Goal: Information Seeking & Learning: Learn about a topic

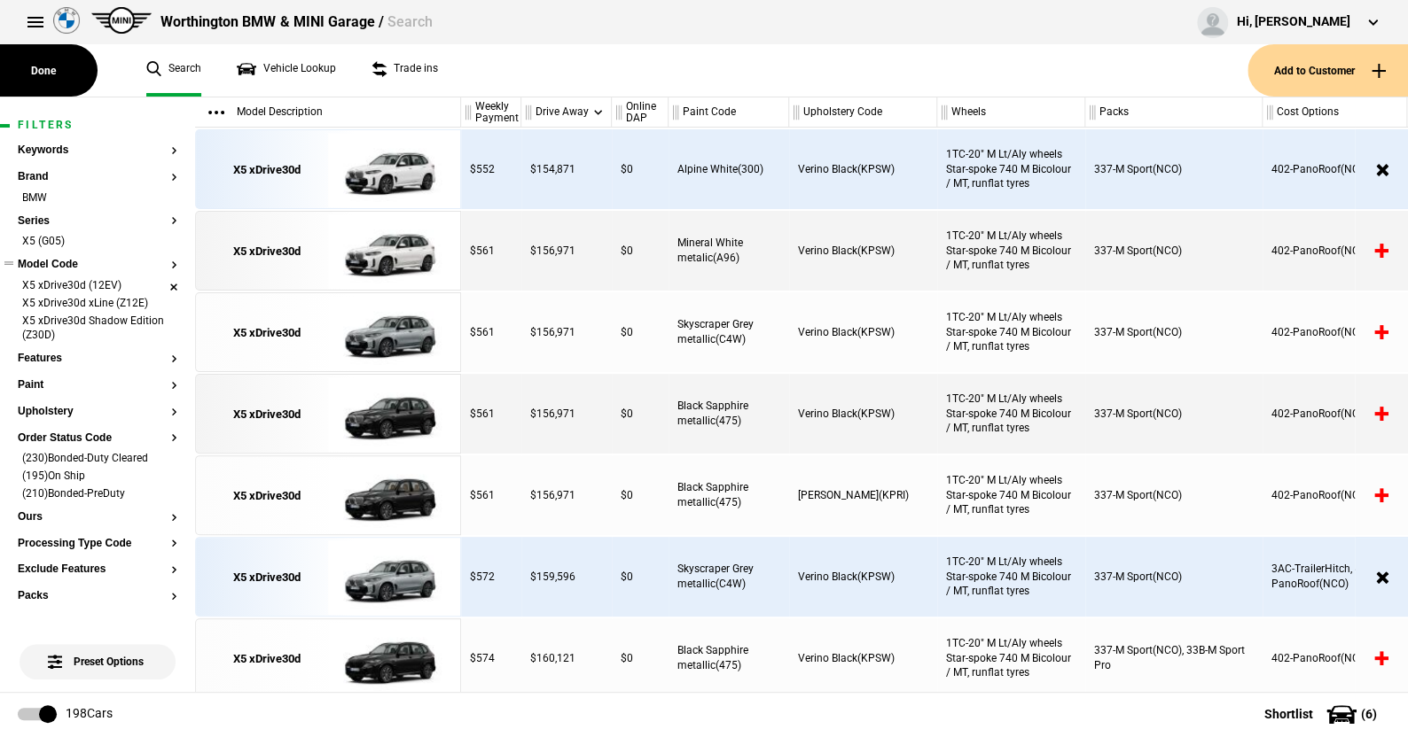
click at [157, 281] on li "X5 xDrive30d (12EV)" at bounding box center [98, 287] width 160 height 18
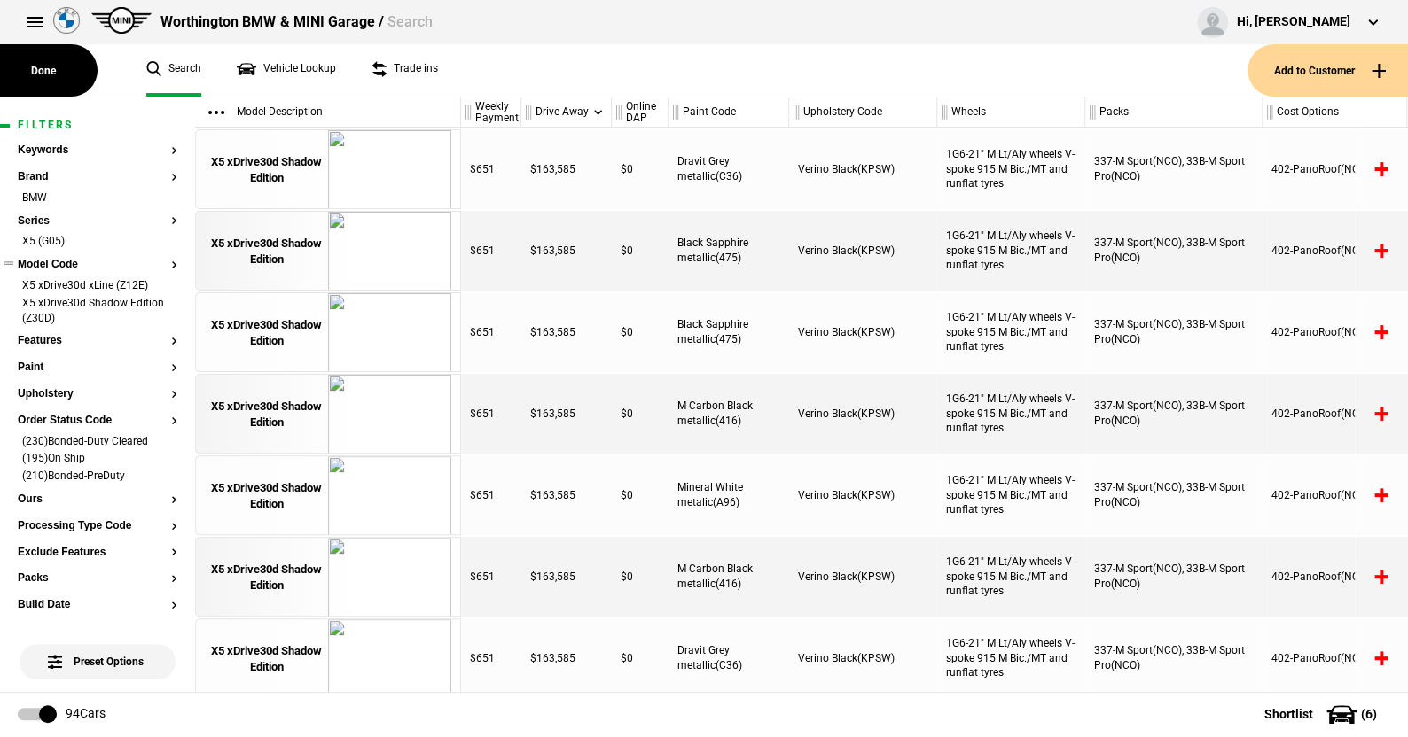
click at [157, 281] on li "X5 xDrive30d xLine (Z12E)" at bounding box center [98, 287] width 160 height 18
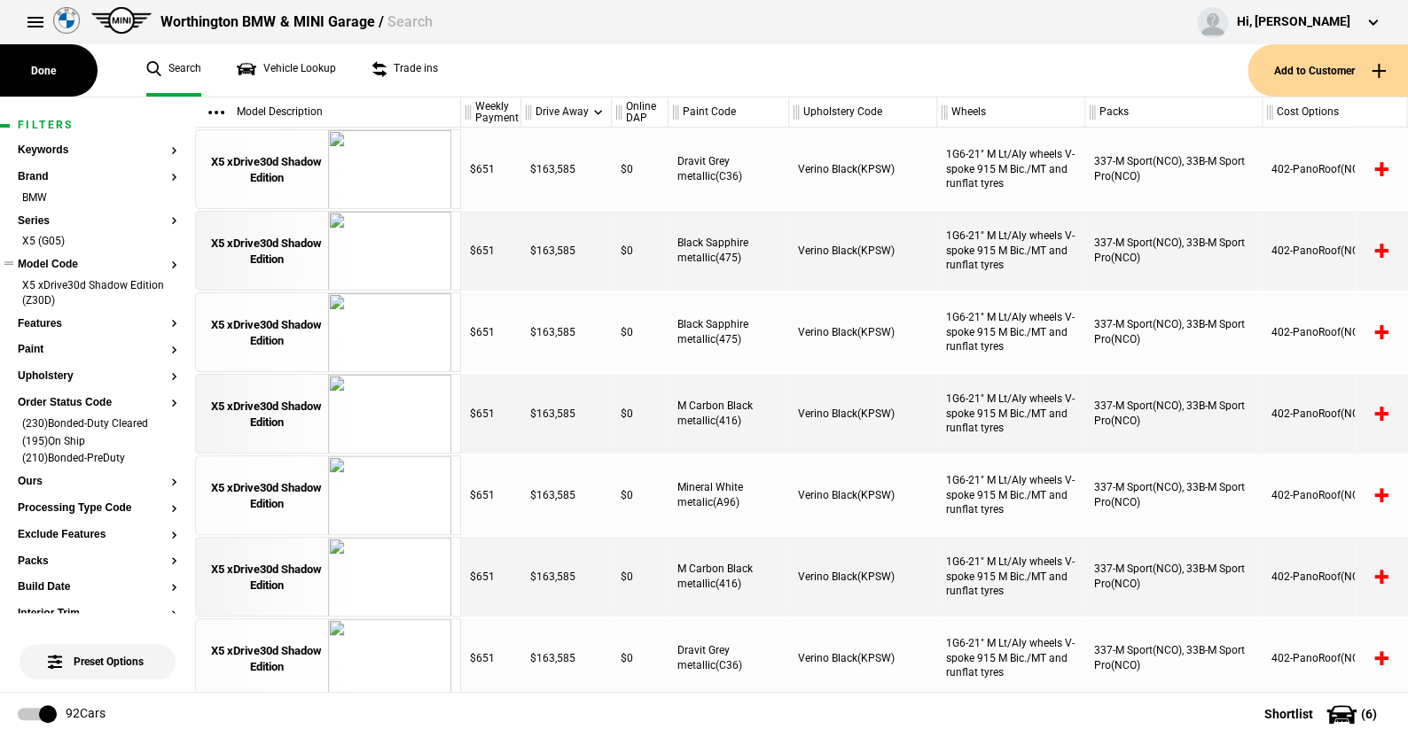
click at [157, 281] on li "X5 xDrive30d Shadow Edition (Z30D)" at bounding box center [98, 294] width 160 height 33
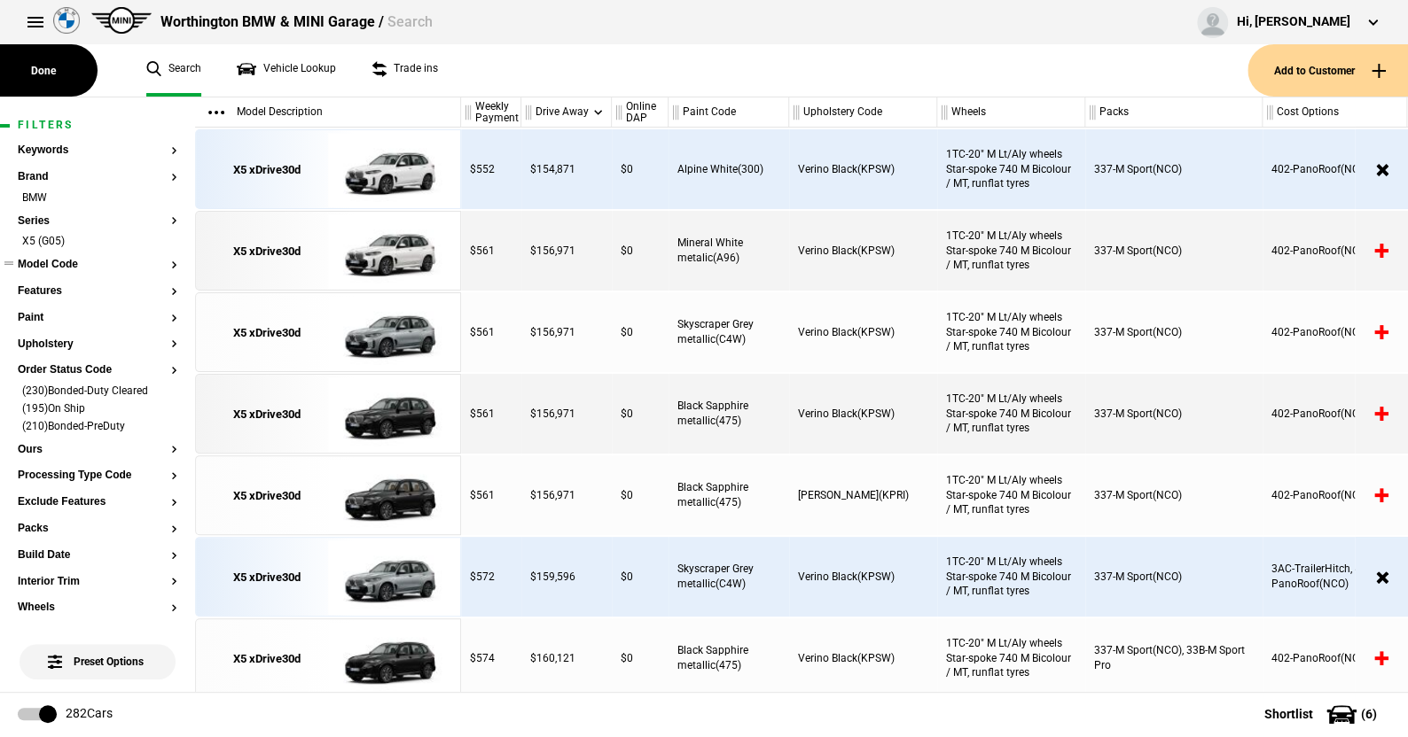
click at [157, 281] on ul at bounding box center [98, 281] width 160 height 7
click at [155, 388] on li "(230)Bonded-Duty Cleared" at bounding box center [98, 393] width 160 height 18
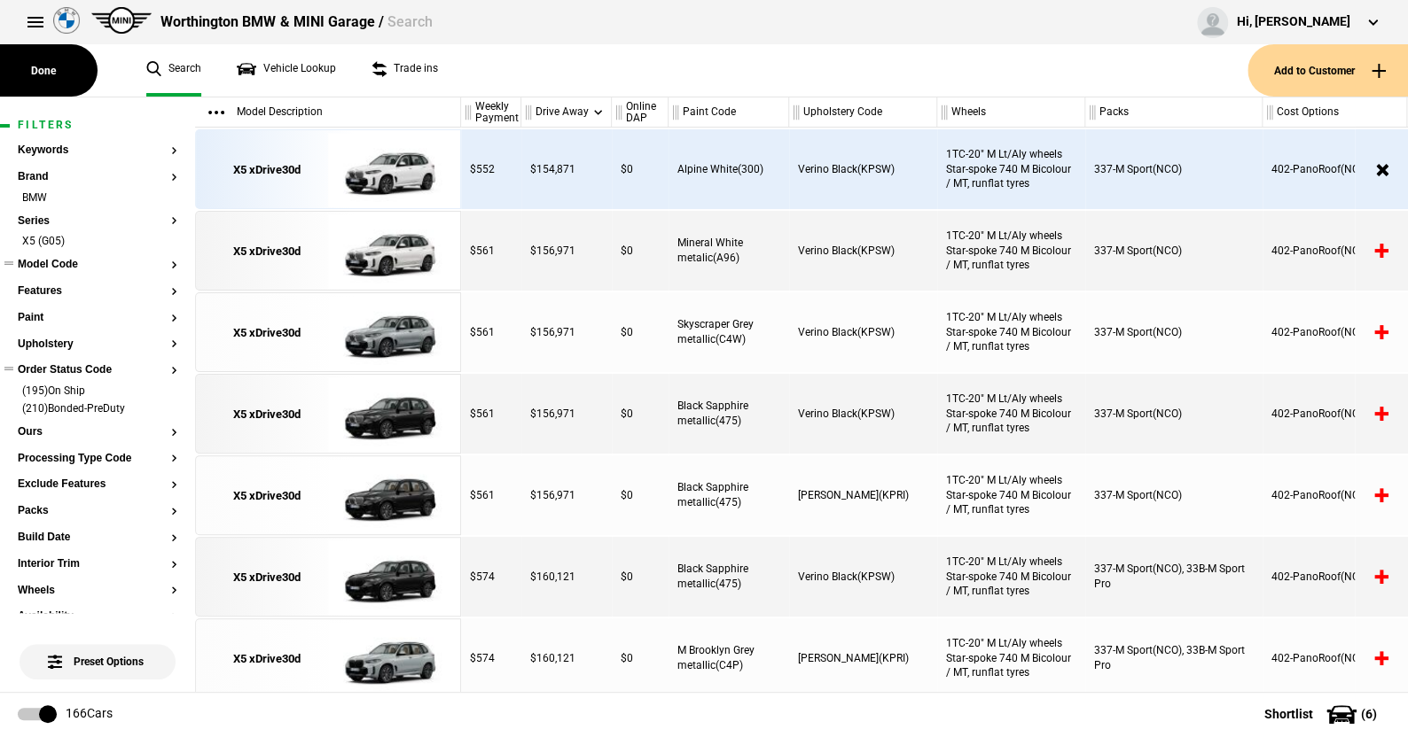
click at [155, 388] on li "(195)On Ship" at bounding box center [98, 393] width 160 height 18
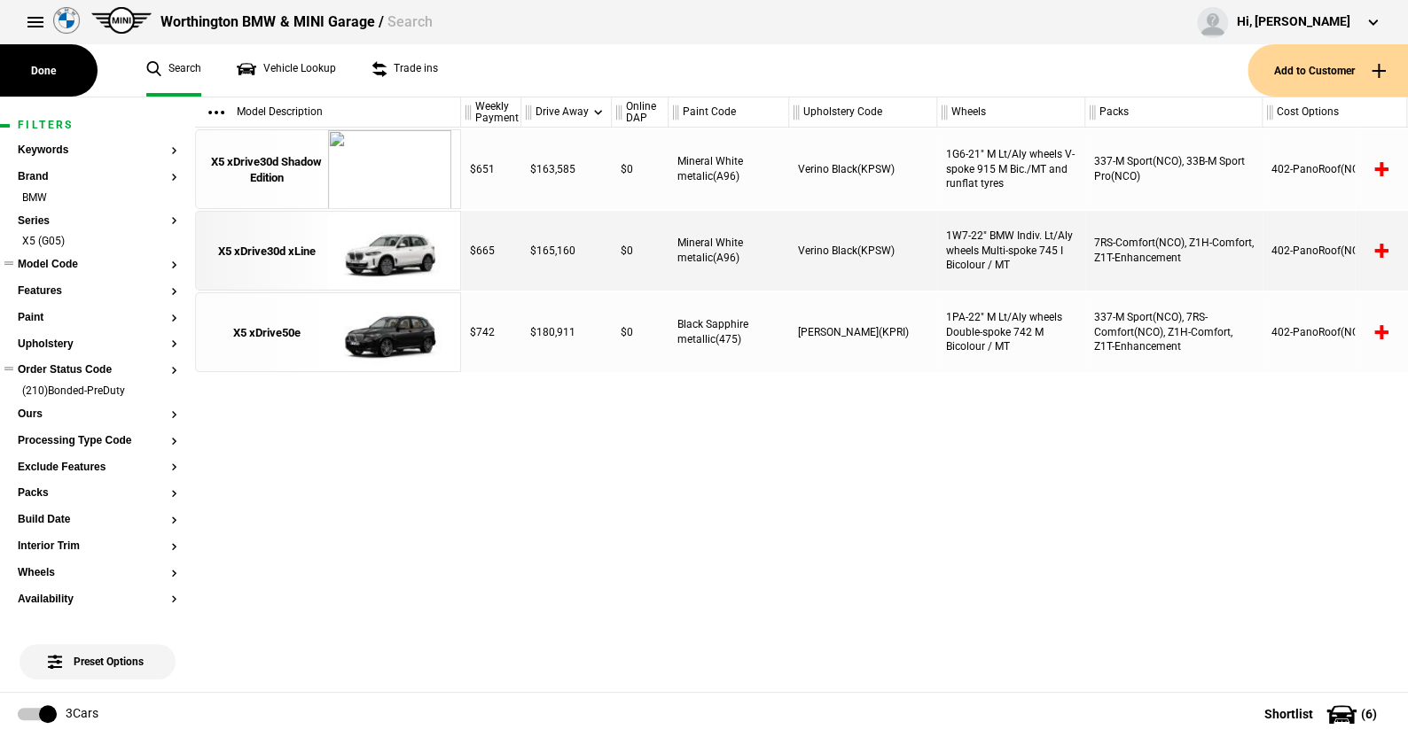
click at [155, 388] on li "(210)Bonded-PreDuty" at bounding box center [98, 393] width 160 height 18
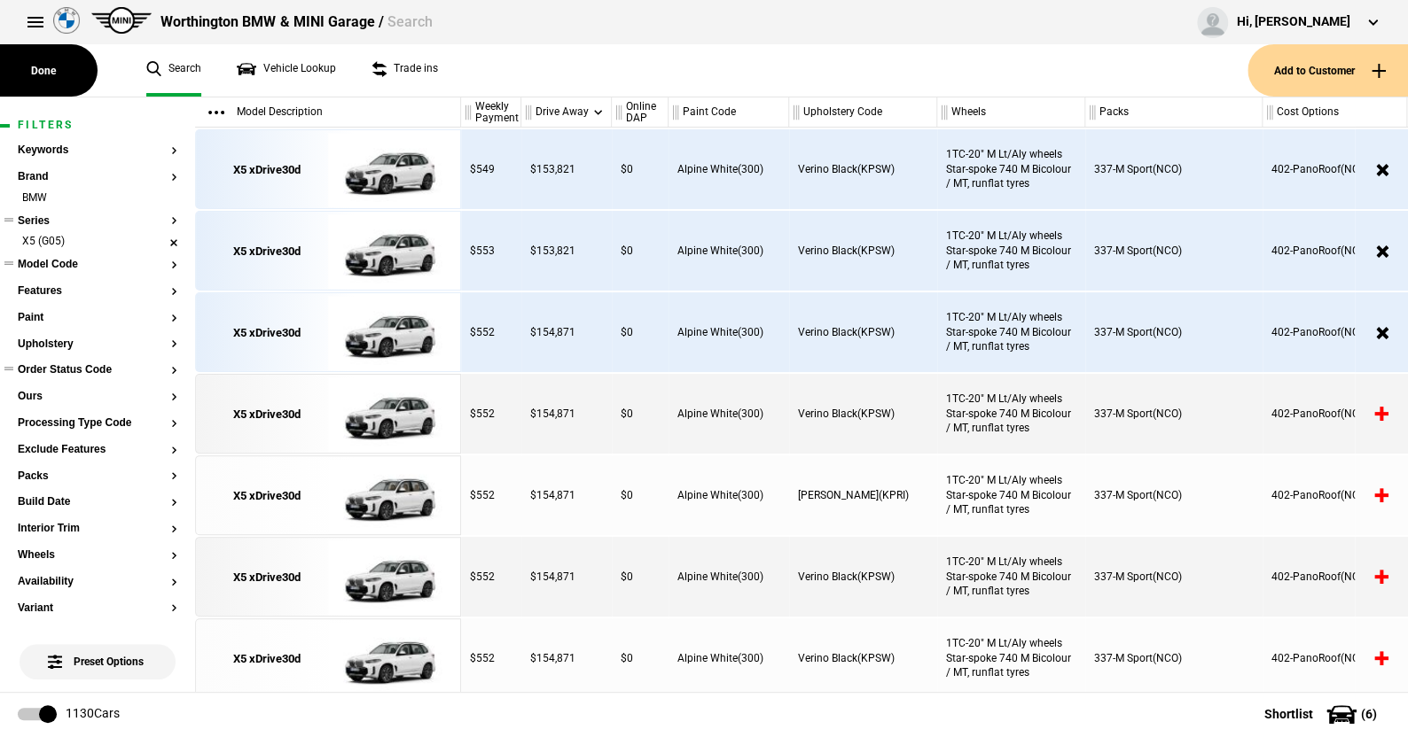
click at [158, 238] on li "X5 (G05)" at bounding box center [98, 243] width 160 height 18
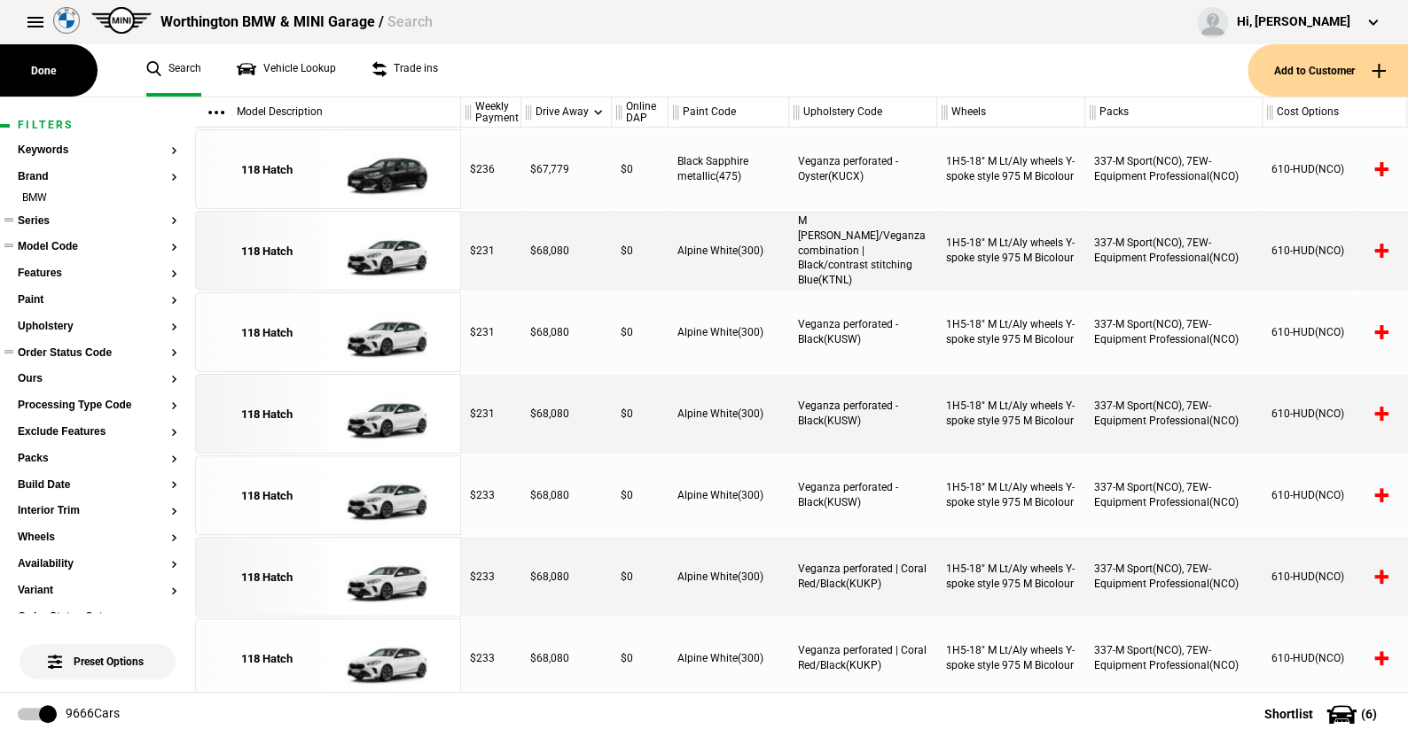
click at [39, 218] on button "Series" at bounding box center [98, 221] width 160 height 12
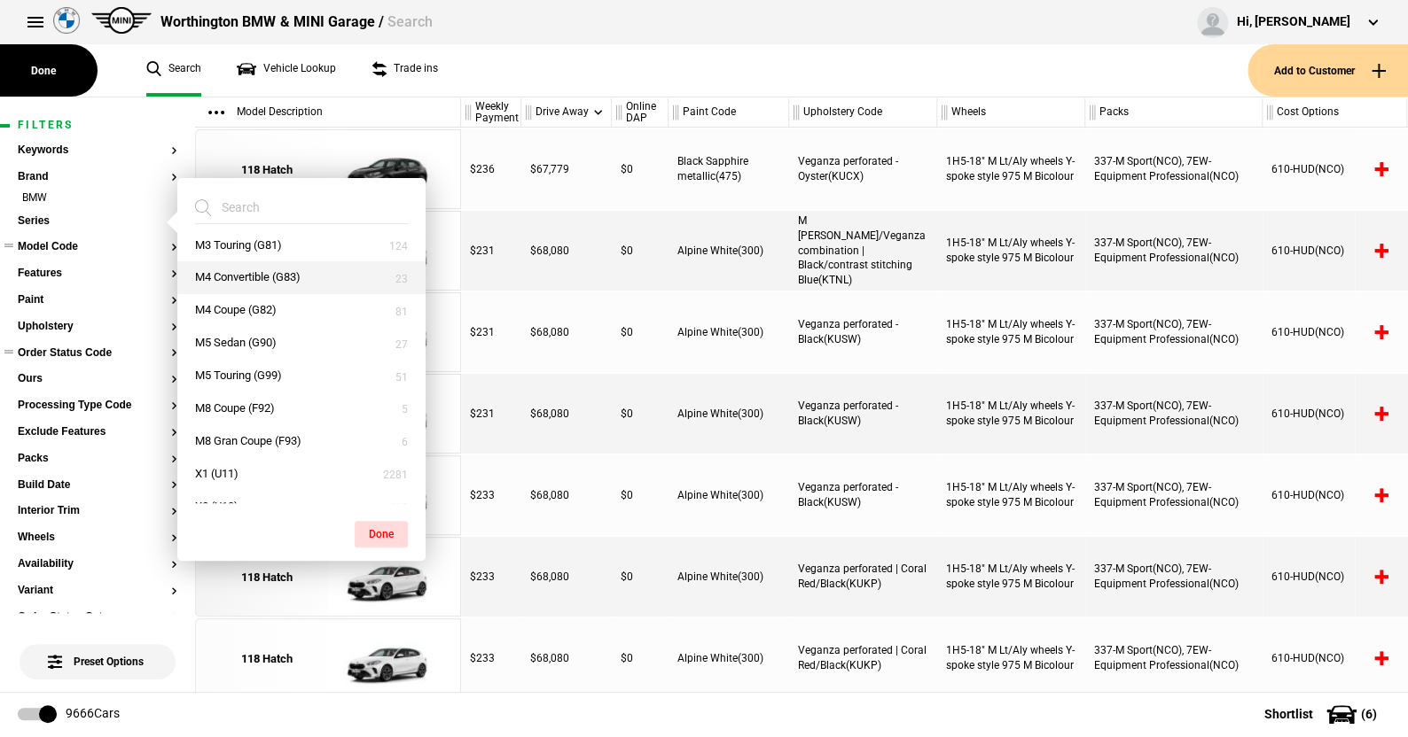
scroll to position [709, 0]
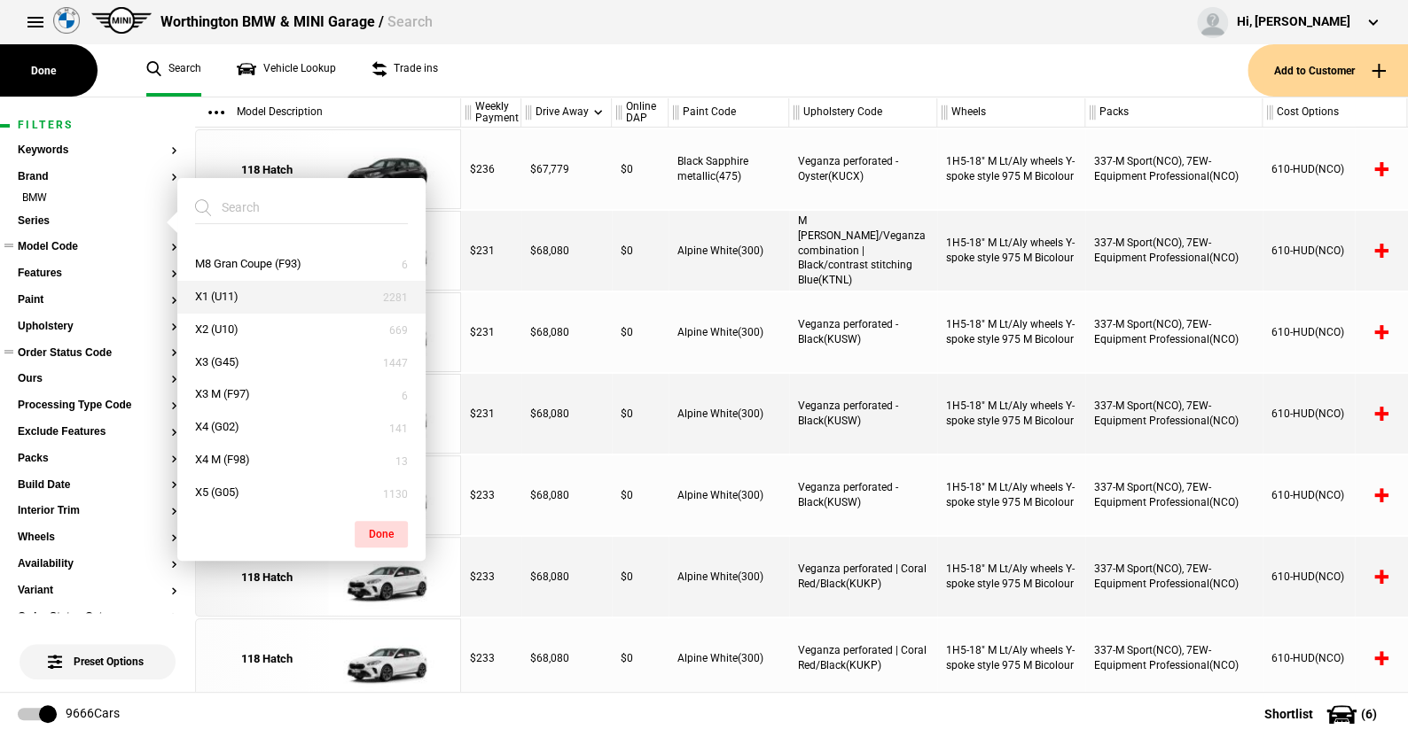
click at [218, 293] on button "X1 (U11)" at bounding box center [301, 297] width 248 height 33
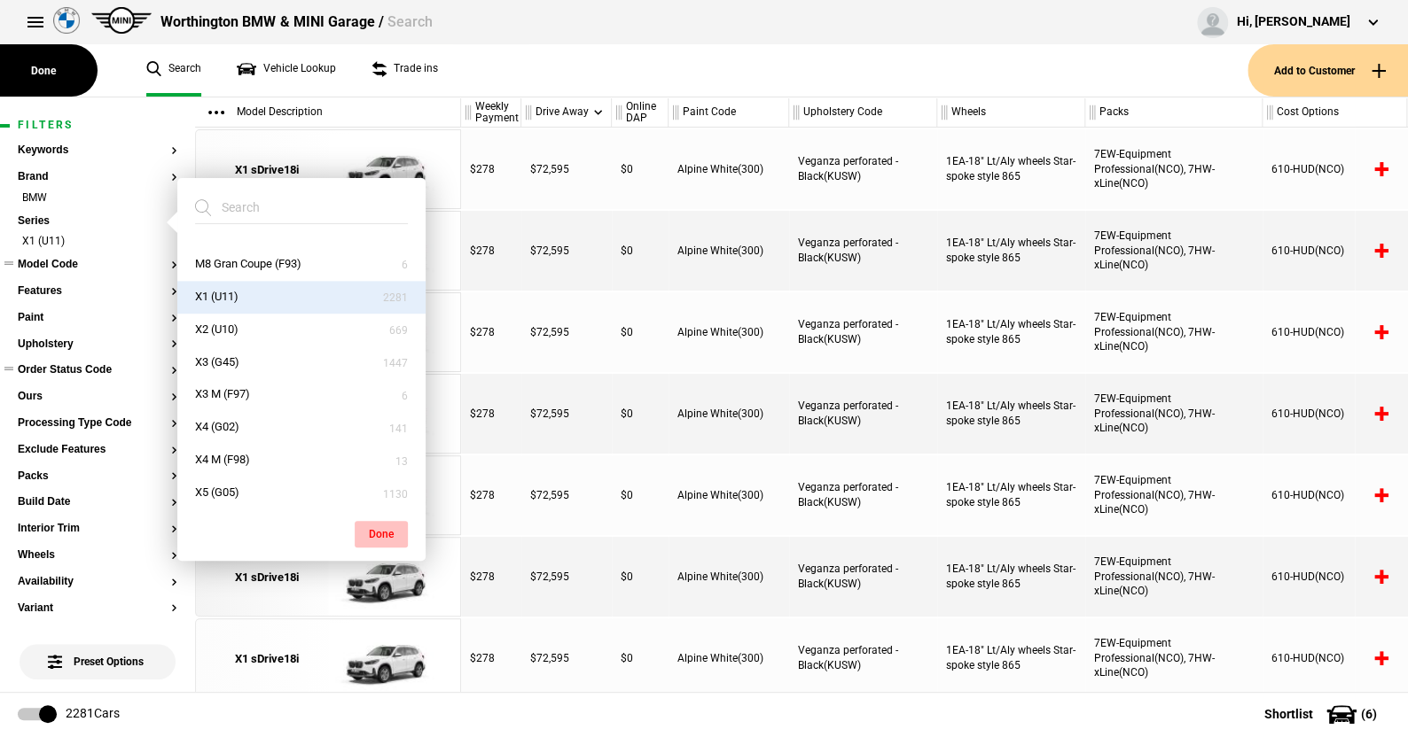
click at [380, 531] on button "Done" at bounding box center [381, 534] width 53 height 27
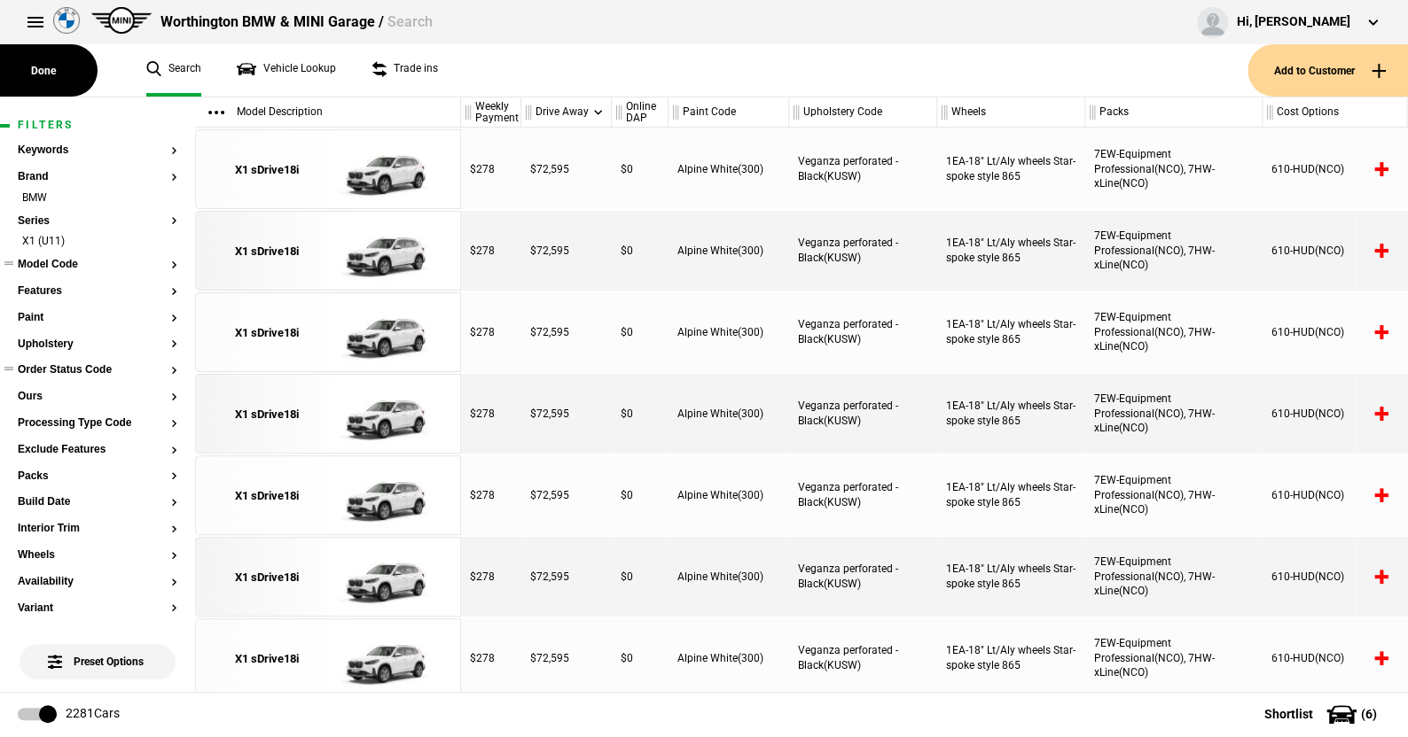
click at [46, 261] on button "Model Code" at bounding box center [98, 265] width 160 height 12
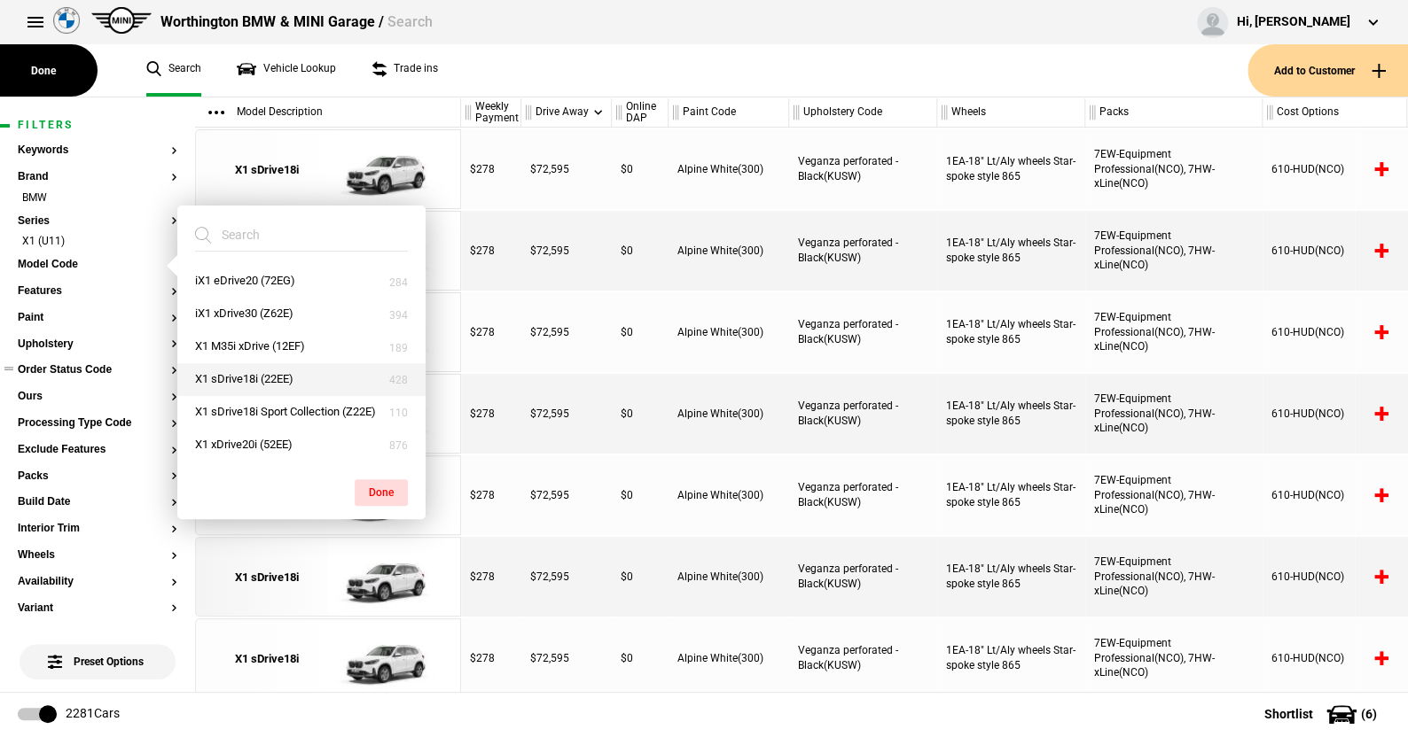
click at [255, 378] on button "X1 sDrive18i (22EE)" at bounding box center [301, 379] width 248 height 33
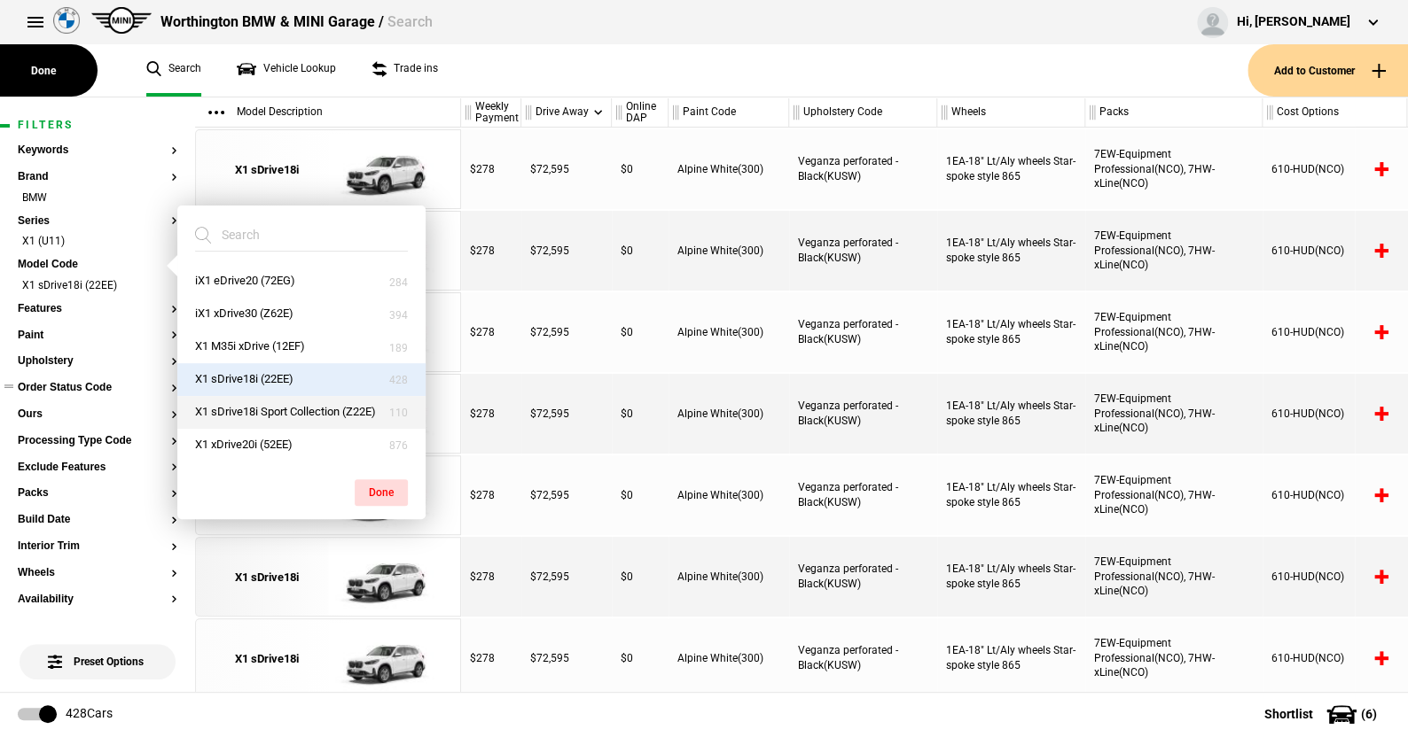
click at [278, 409] on button "X1 sDrive18i Sport Collection (Z22E)" at bounding box center [301, 412] width 248 height 33
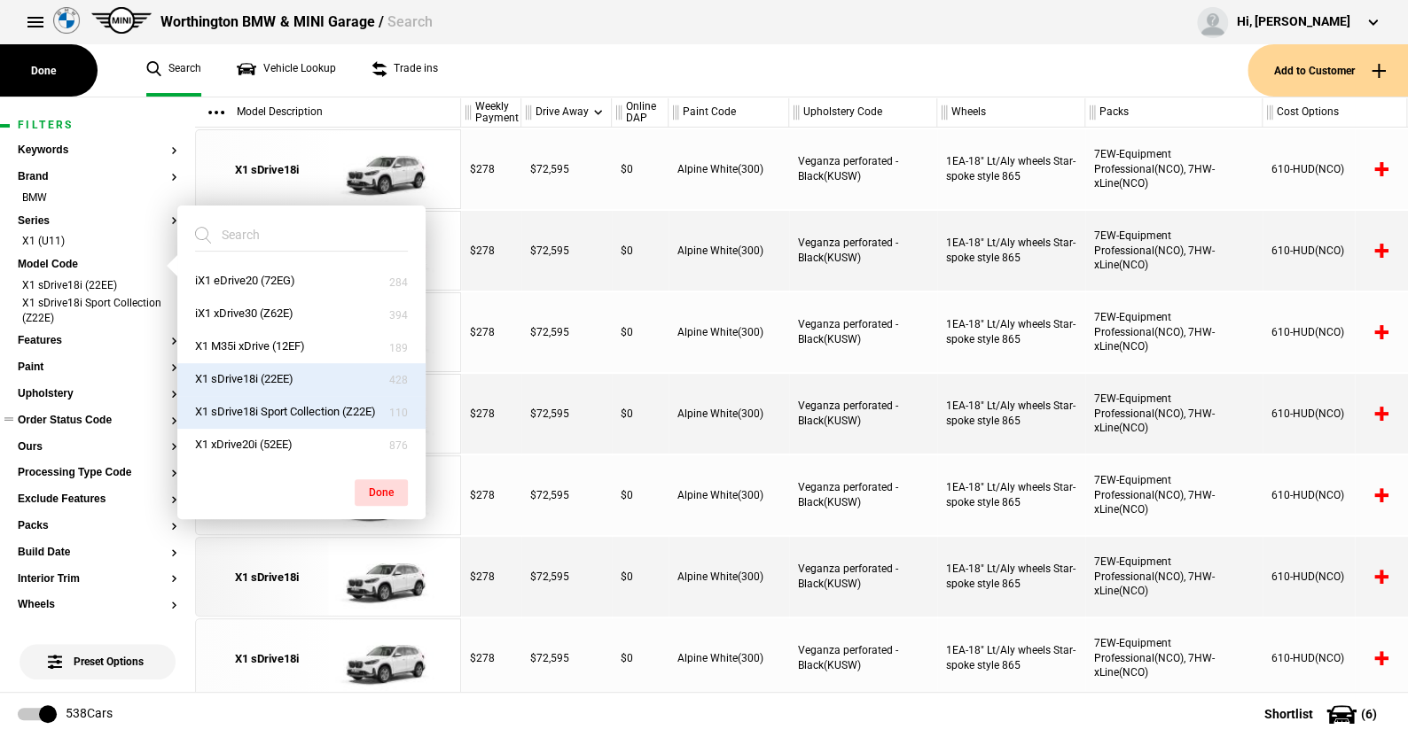
drag, startPoint x: 384, startPoint y: 487, endPoint x: 267, endPoint y: 463, distance: 119.4
click at [384, 487] on button "Done" at bounding box center [381, 493] width 53 height 27
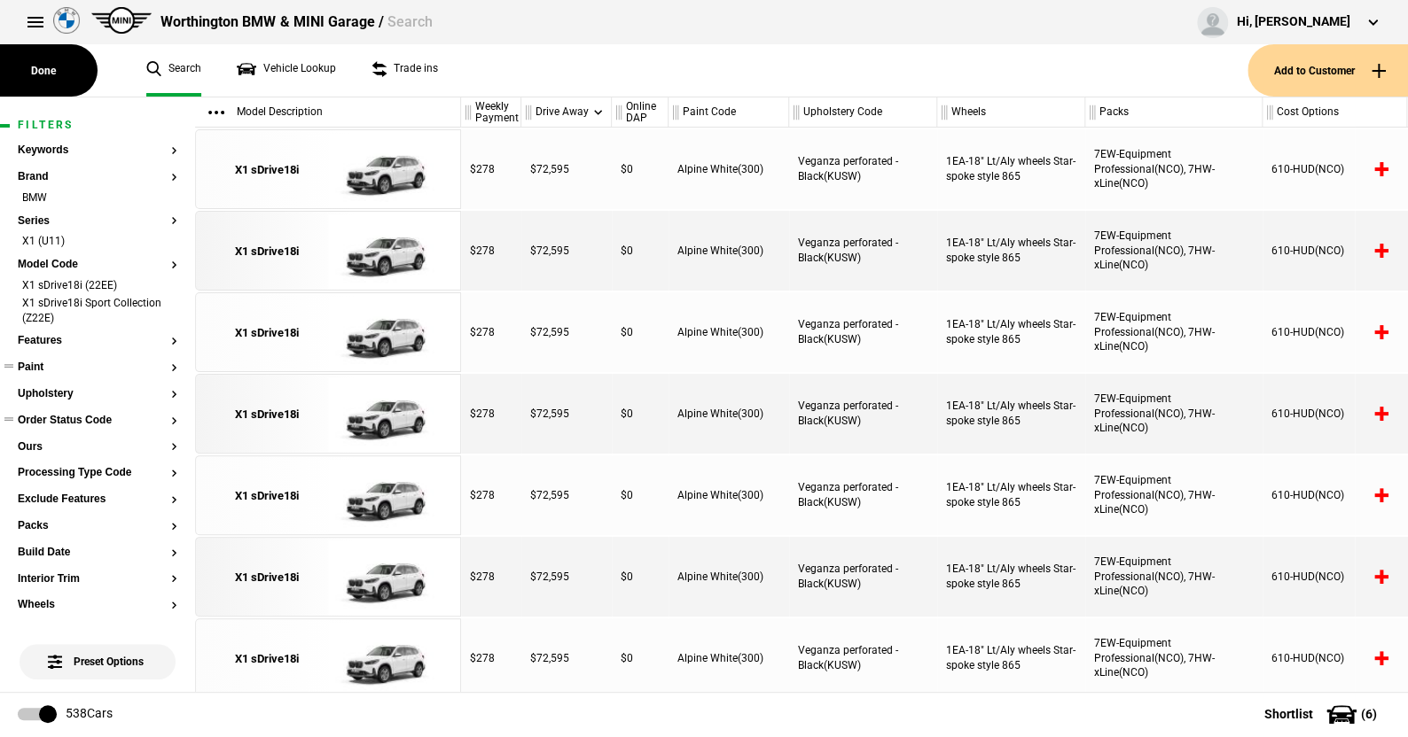
click at [34, 363] on button "Paint" at bounding box center [98, 368] width 160 height 12
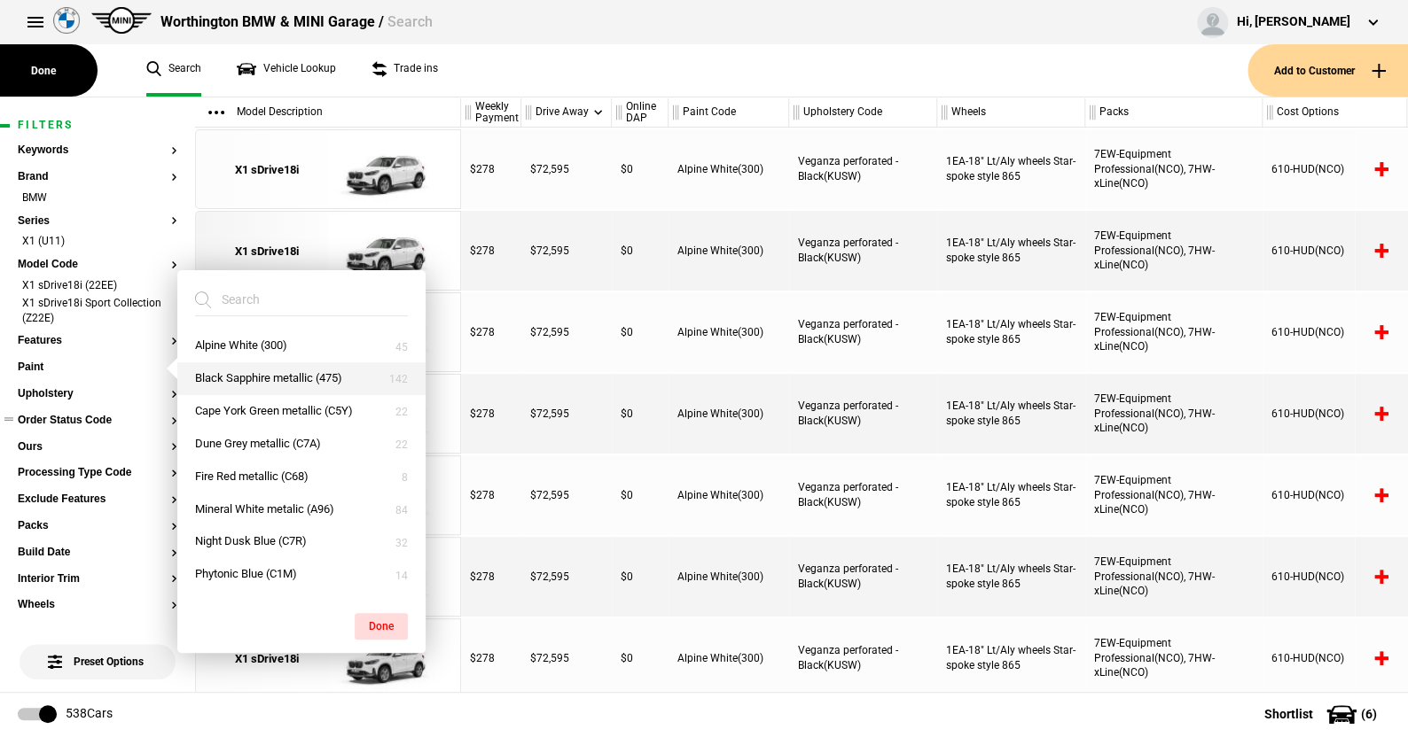
click at [239, 371] on button "Black Sapphire metallic (475)" at bounding box center [301, 379] width 248 height 33
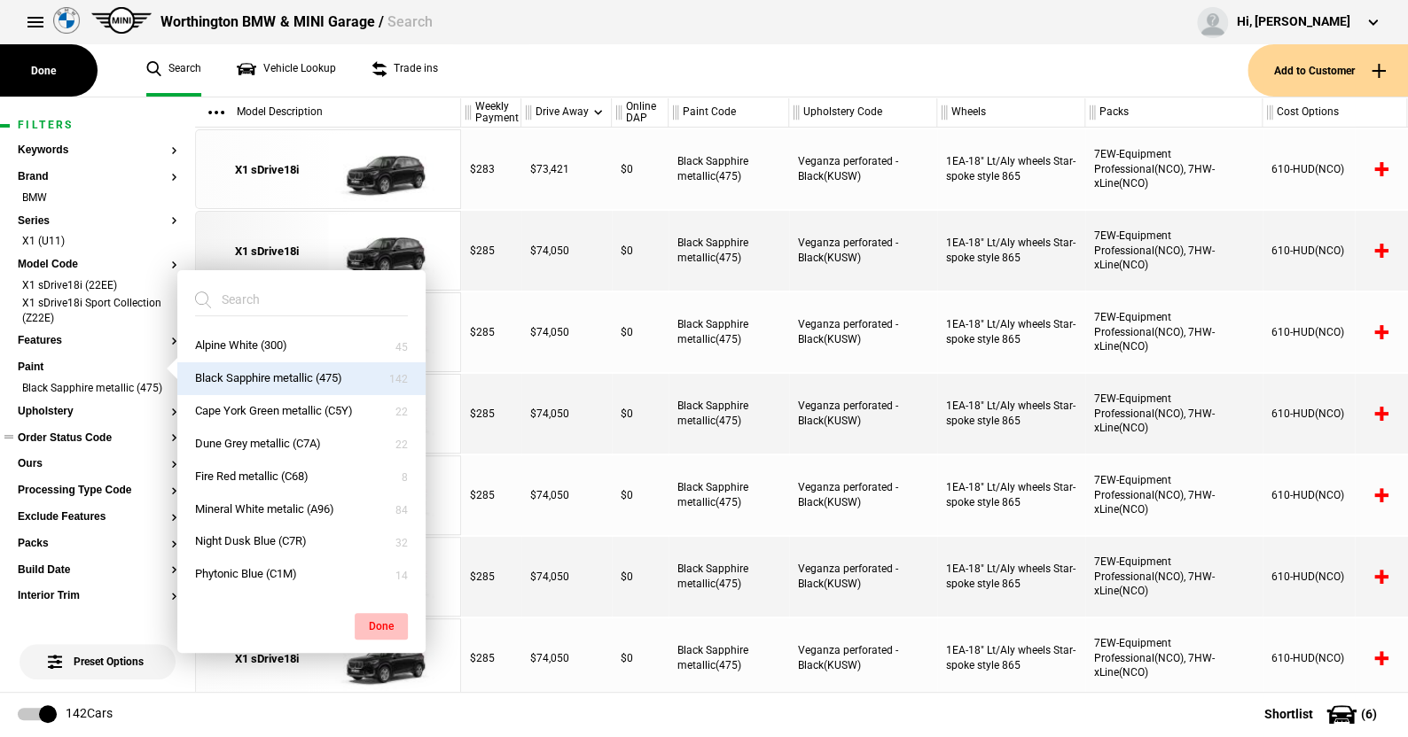
click at [376, 621] on button "Done" at bounding box center [381, 626] width 53 height 27
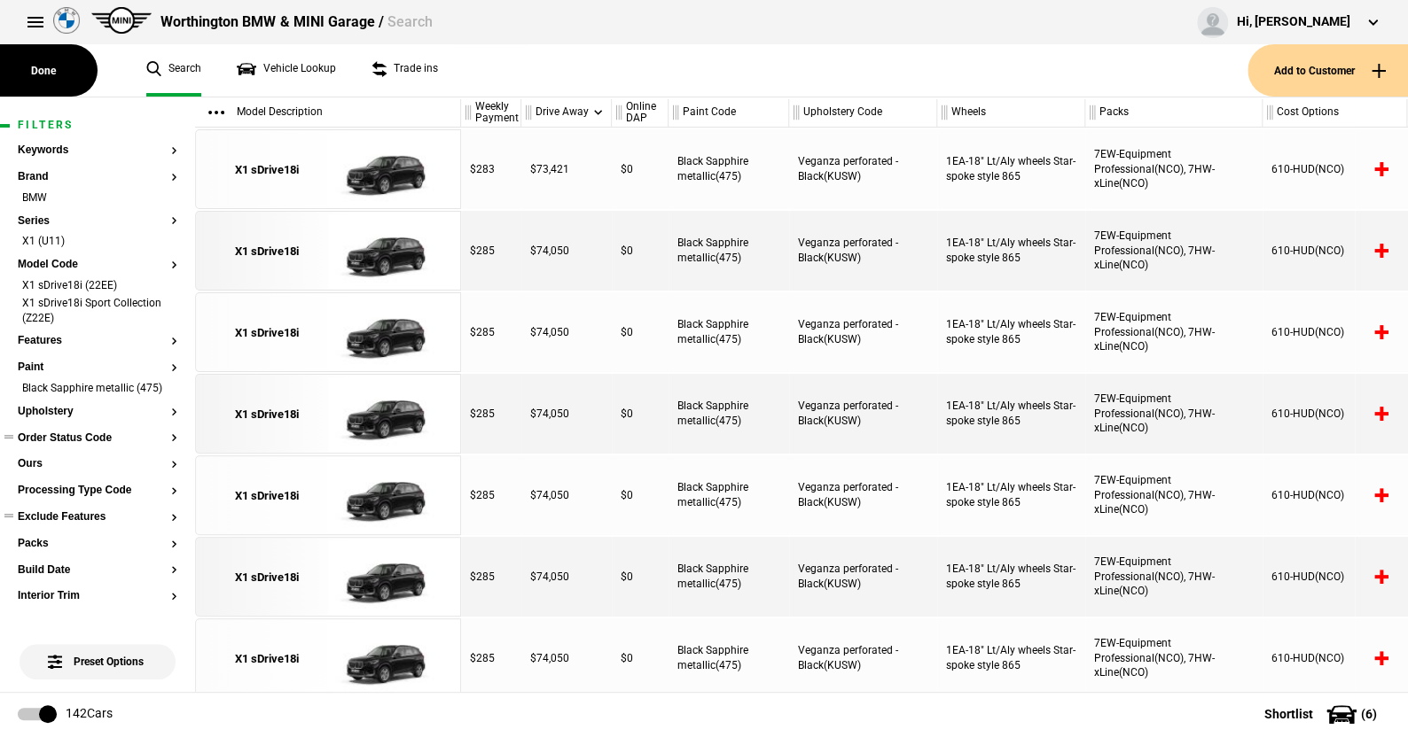
click at [42, 538] on ul at bounding box center [98, 534] width 160 height 7
click at [50, 550] on button "Packs" at bounding box center [98, 544] width 160 height 12
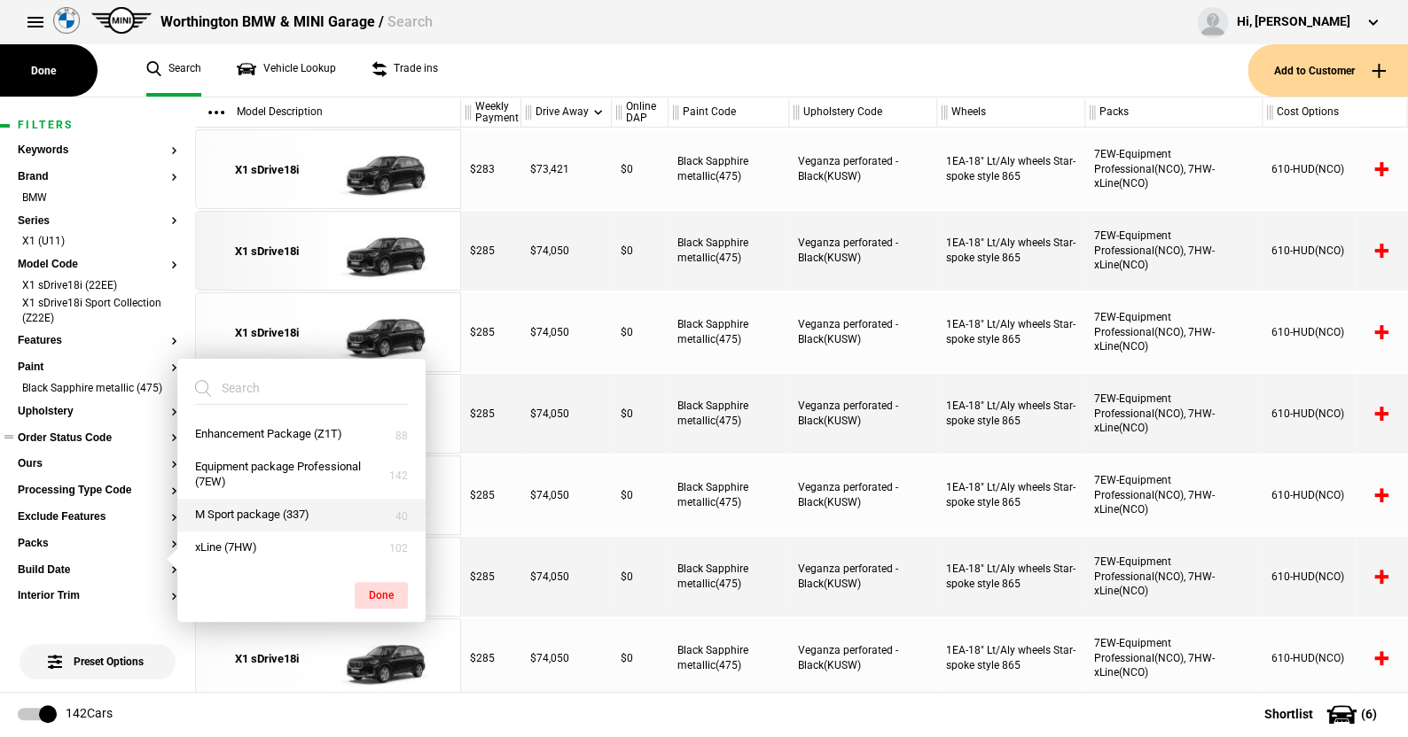
click at [241, 511] on button "M Sport package (337)" at bounding box center [301, 515] width 248 height 33
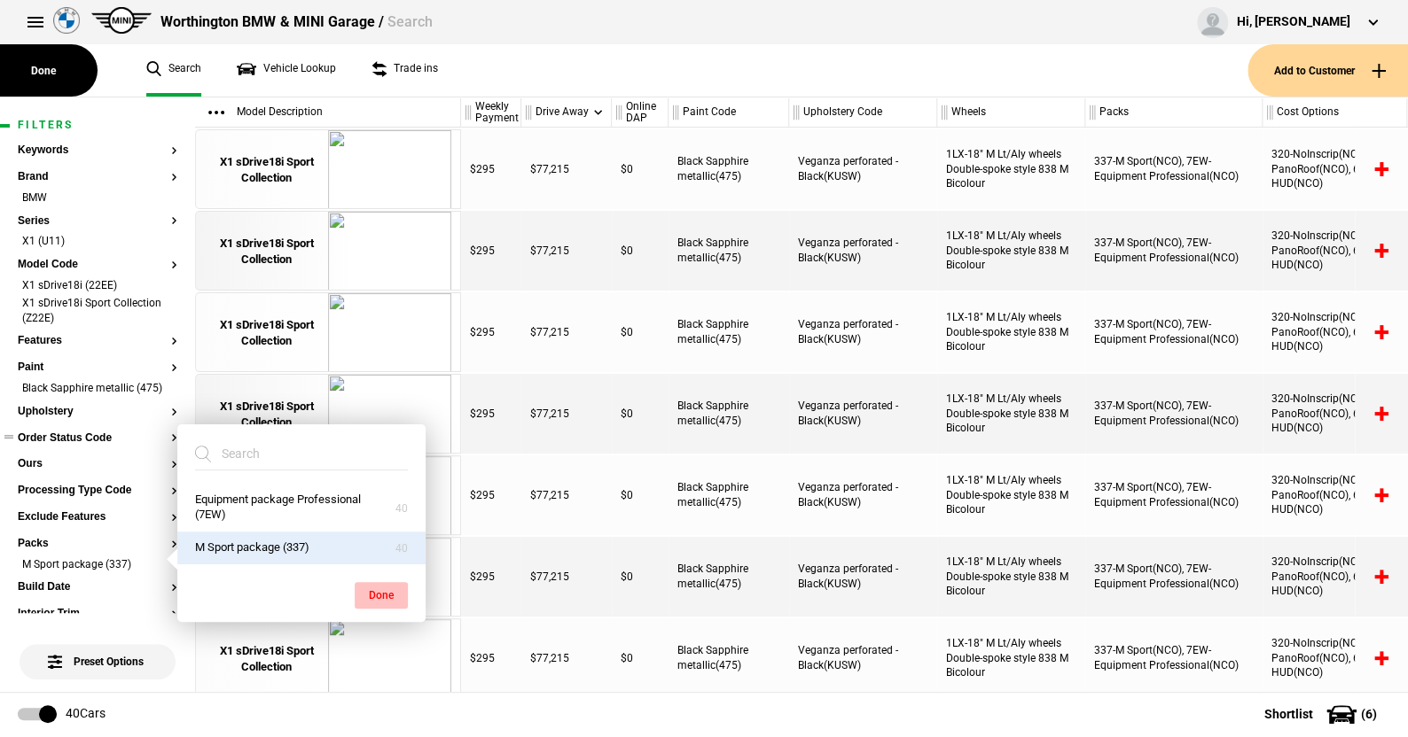
click at [376, 586] on button "Done" at bounding box center [381, 595] width 53 height 27
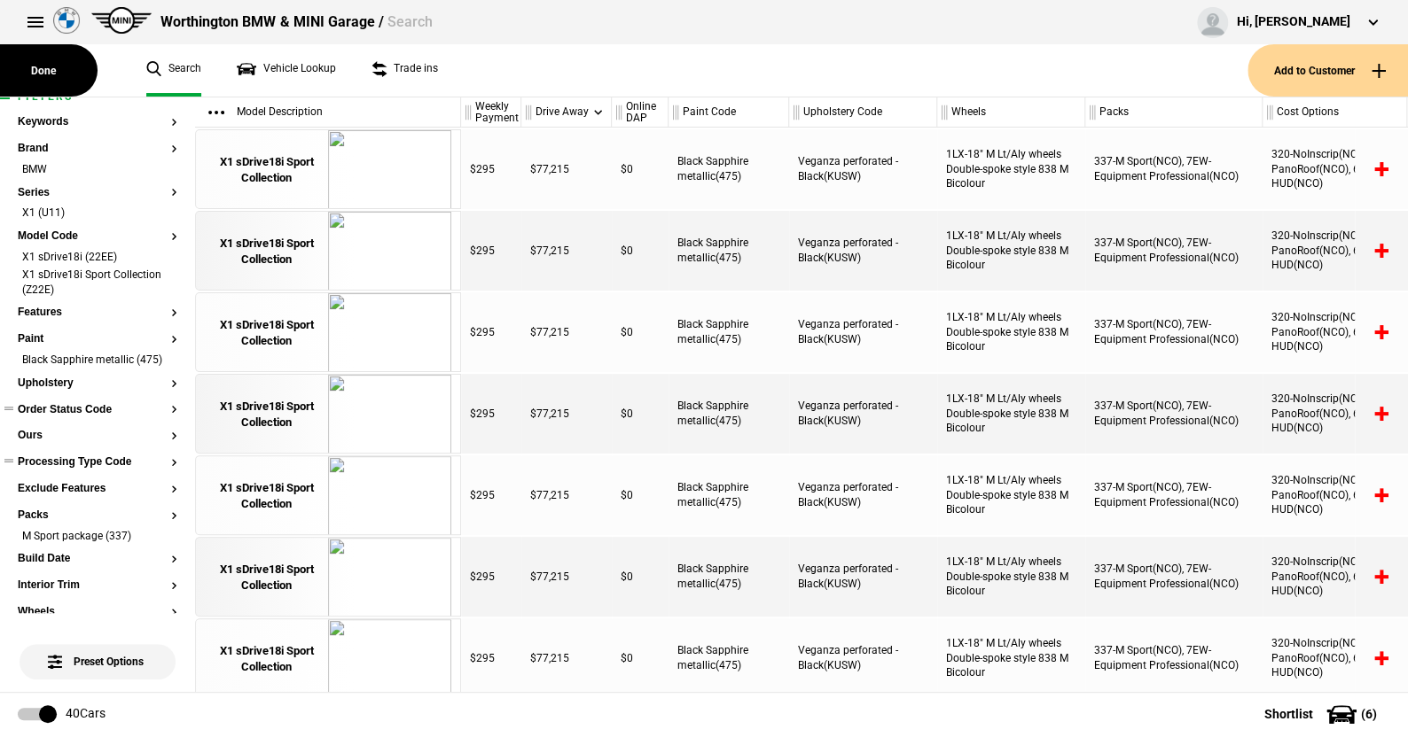
scroll to position [0, 0]
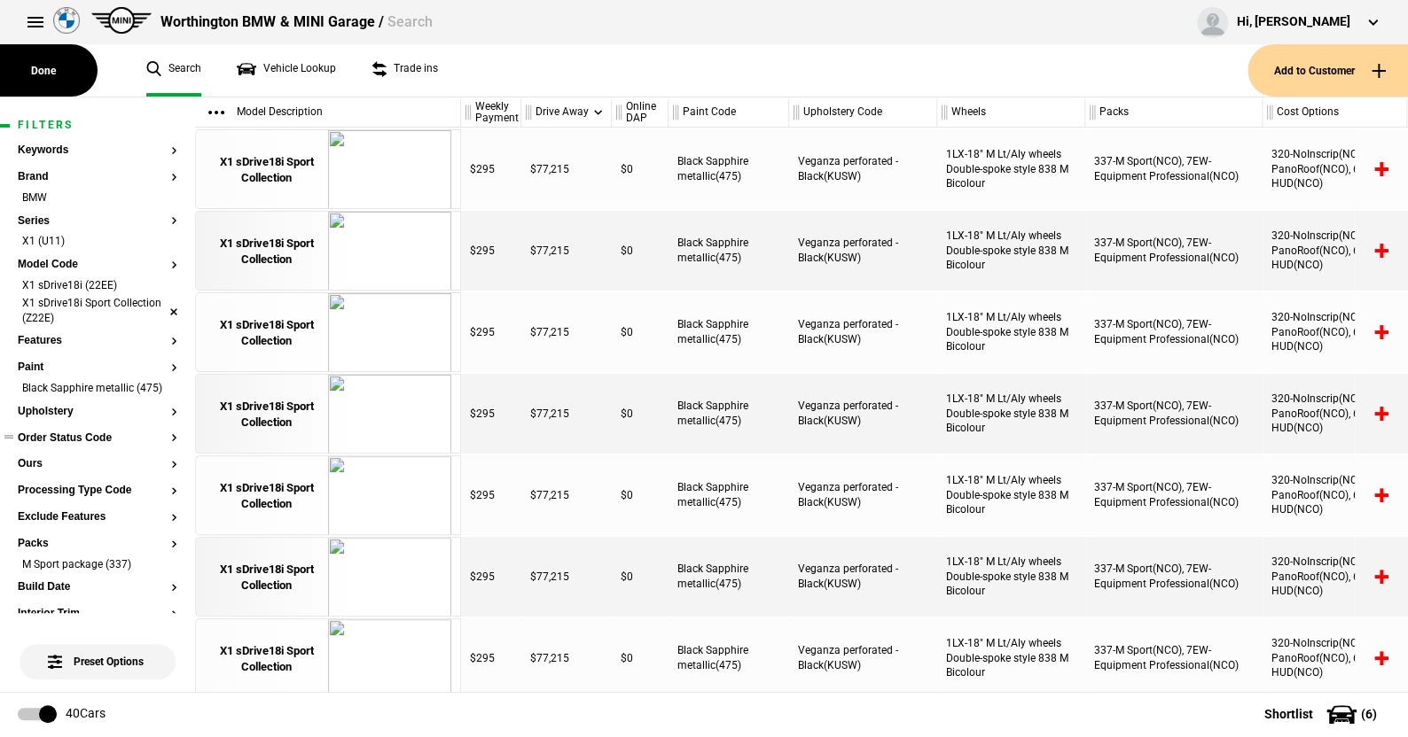
click at [159, 308] on li "X1 sDrive18i Sport Collection (Z22E)" at bounding box center [98, 312] width 160 height 33
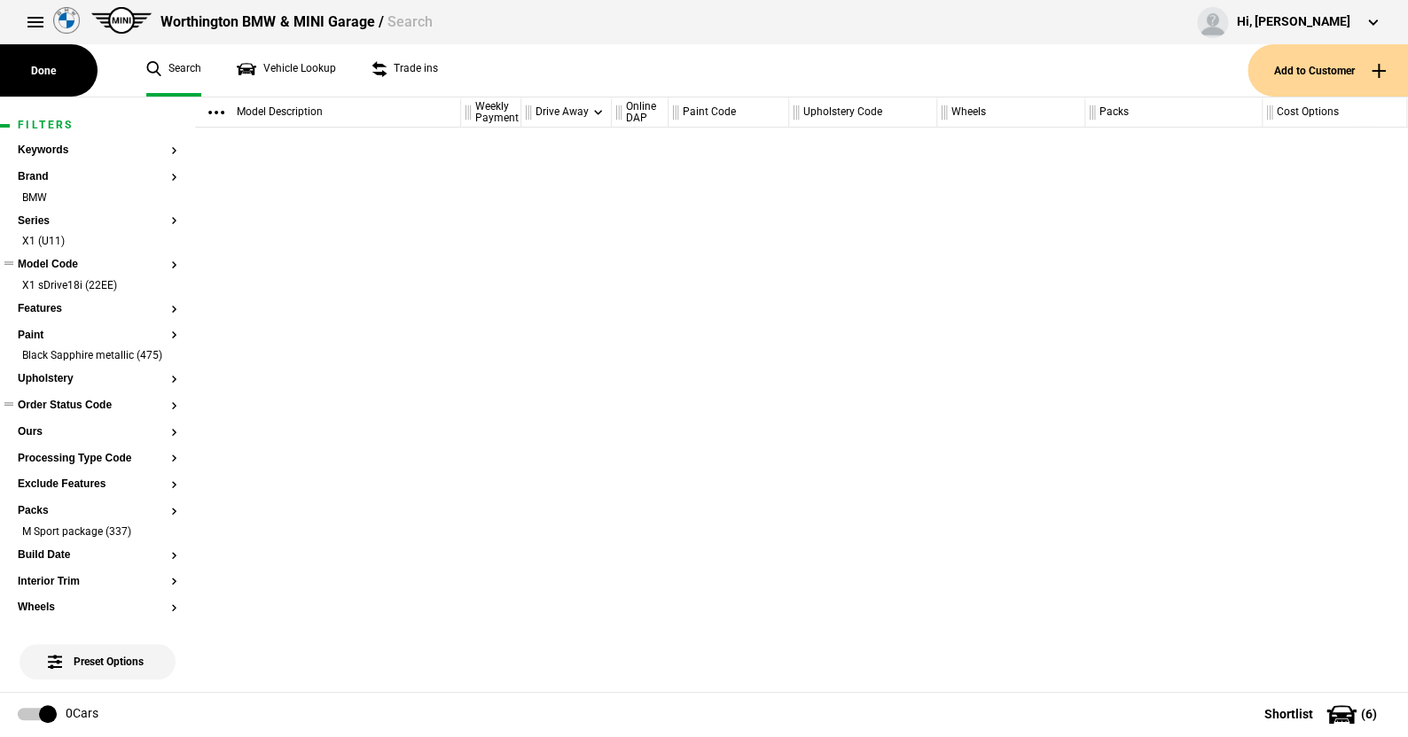
click at [63, 261] on button "Model Code" at bounding box center [98, 265] width 160 height 12
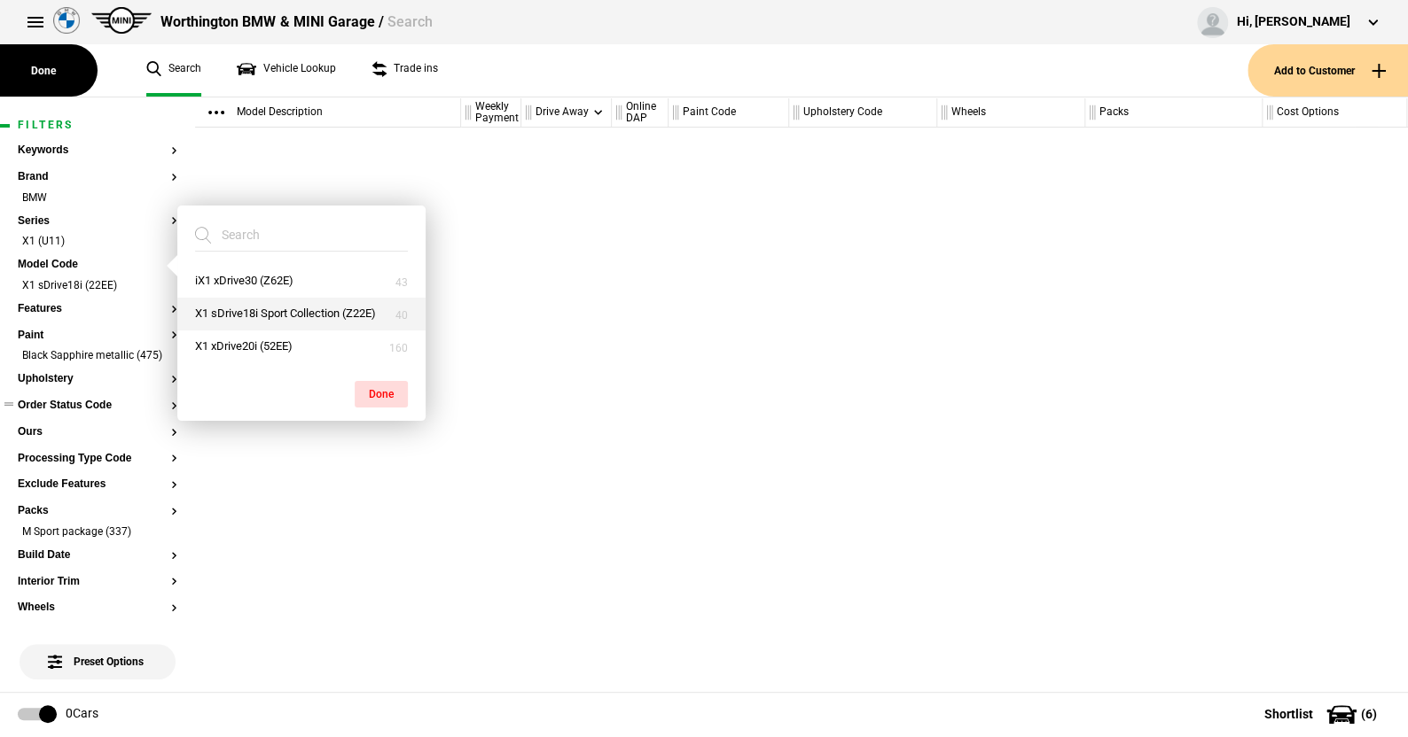
click at [258, 306] on button "X1 sDrive18i Sport Collection (Z22E)" at bounding box center [301, 314] width 248 height 33
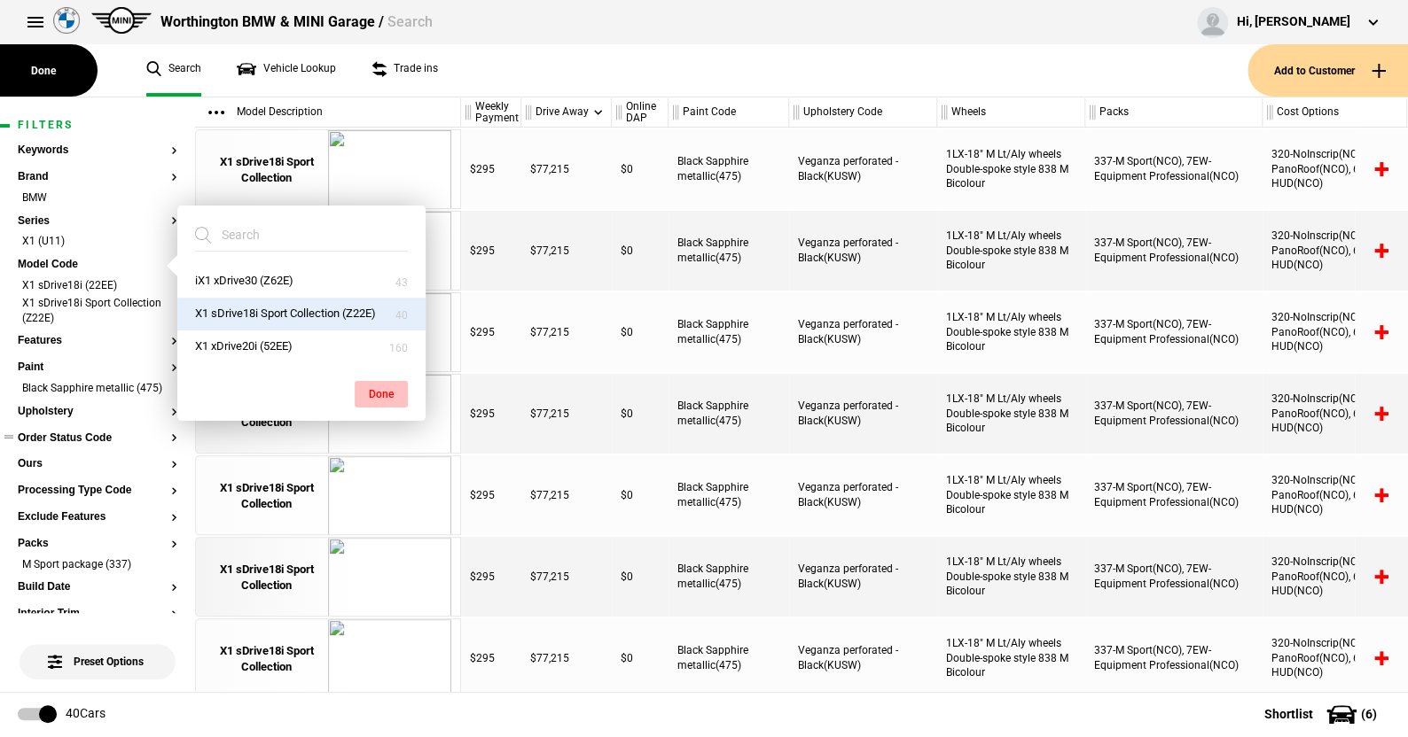
click at [385, 383] on button "Done" at bounding box center [381, 394] width 53 height 27
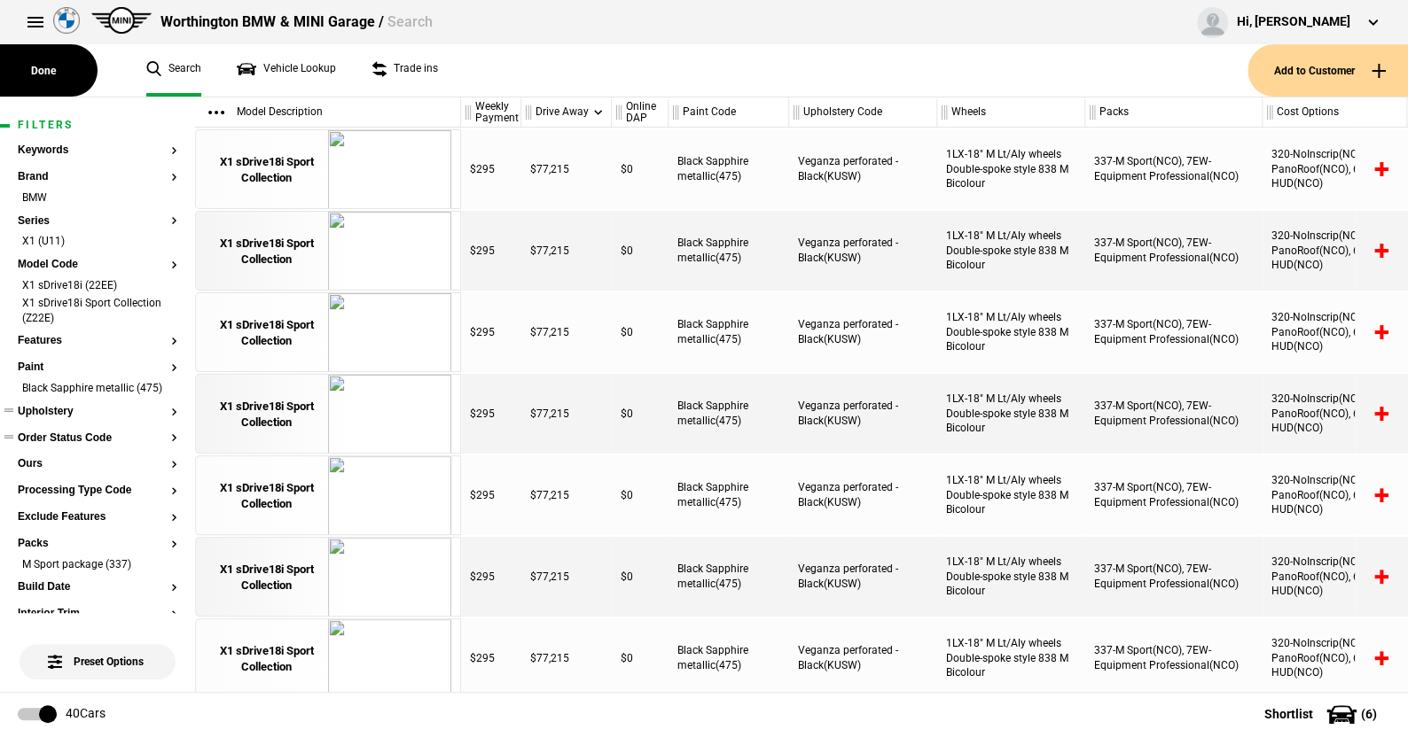
click at [66, 418] on button "Upholstery" at bounding box center [98, 412] width 160 height 12
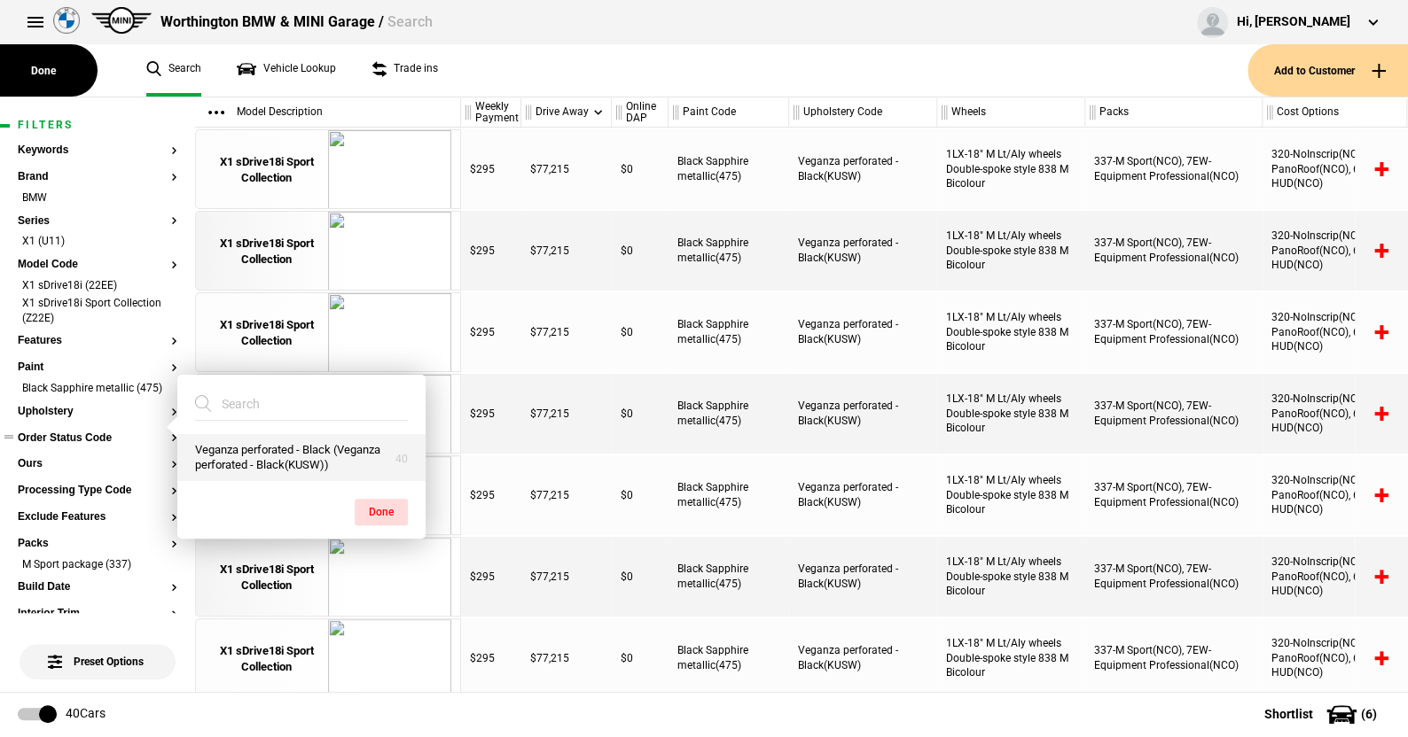
click at [286, 456] on button "Veganza perforated - Black (Veganza perforated - Black(KUSW))" at bounding box center [301, 458] width 248 height 48
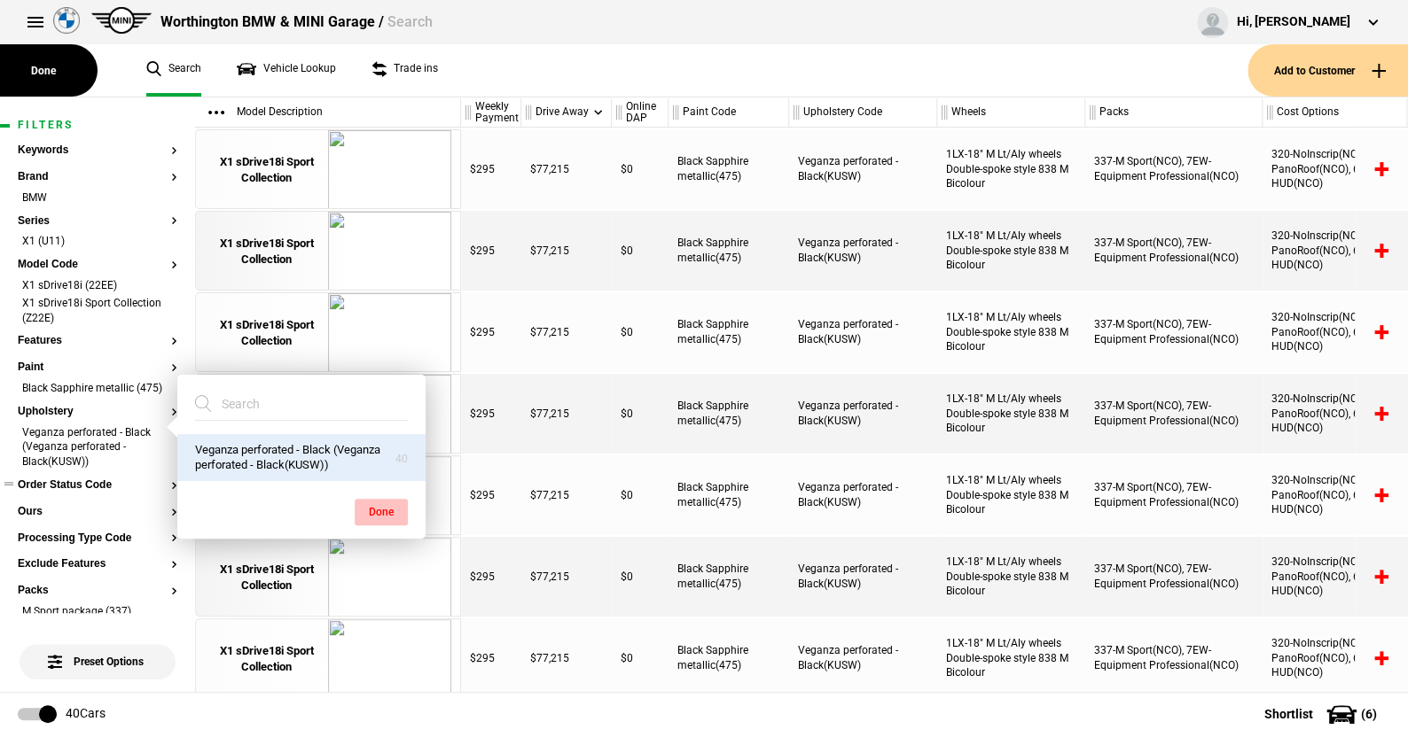
click at [380, 509] on button "Done" at bounding box center [381, 512] width 53 height 27
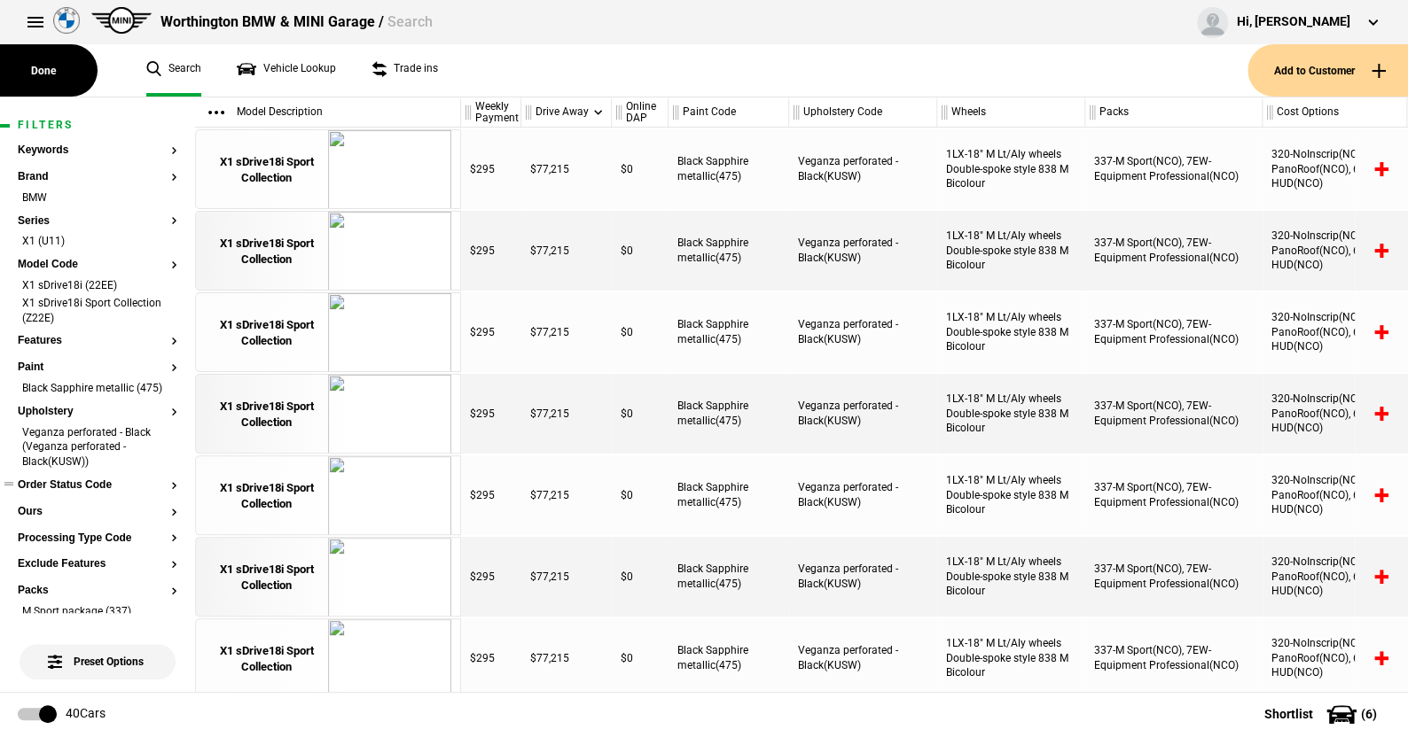
click at [75, 492] on button "Order Status Code" at bounding box center [98, 486] width 160 height 12
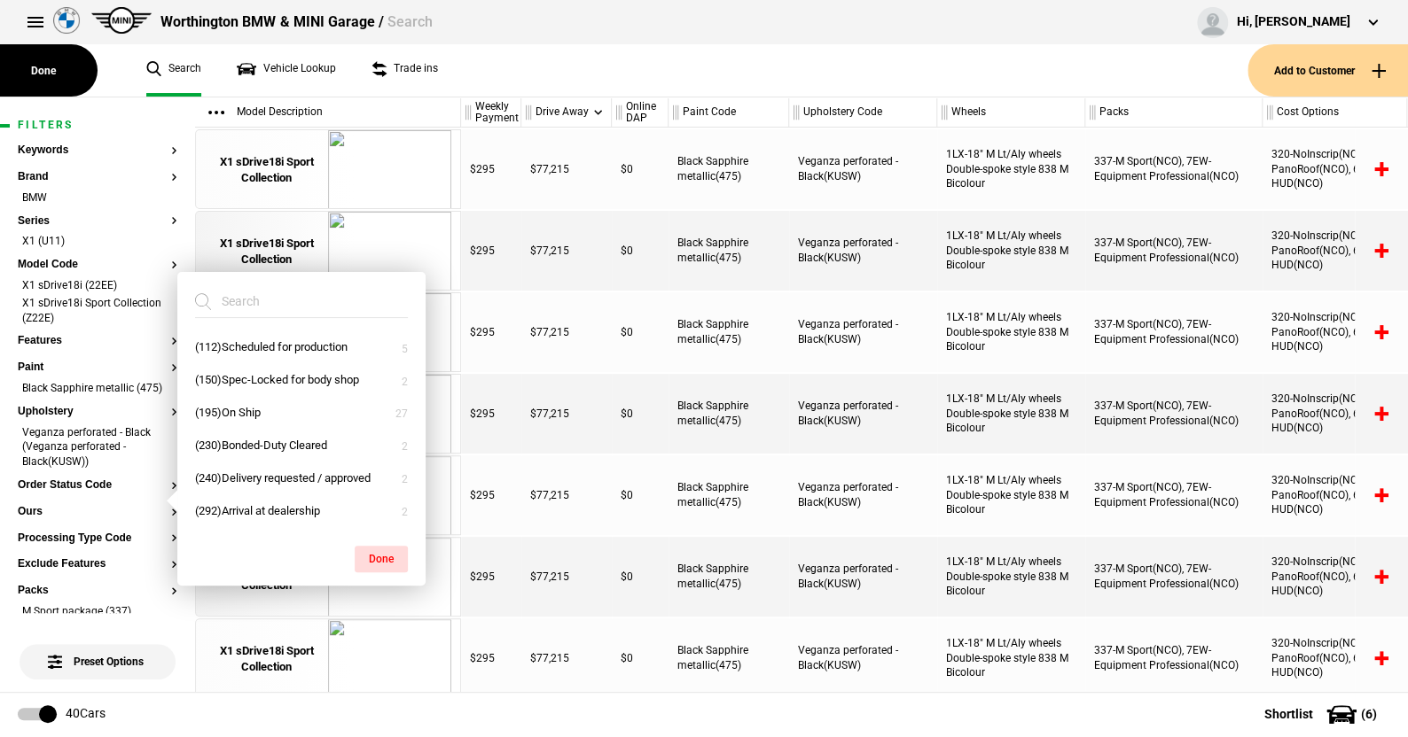
click at [607, 59] on ul "Search Vehicle Lookup Trade ins" at bounding box center [688, 70] width 1119 height 52
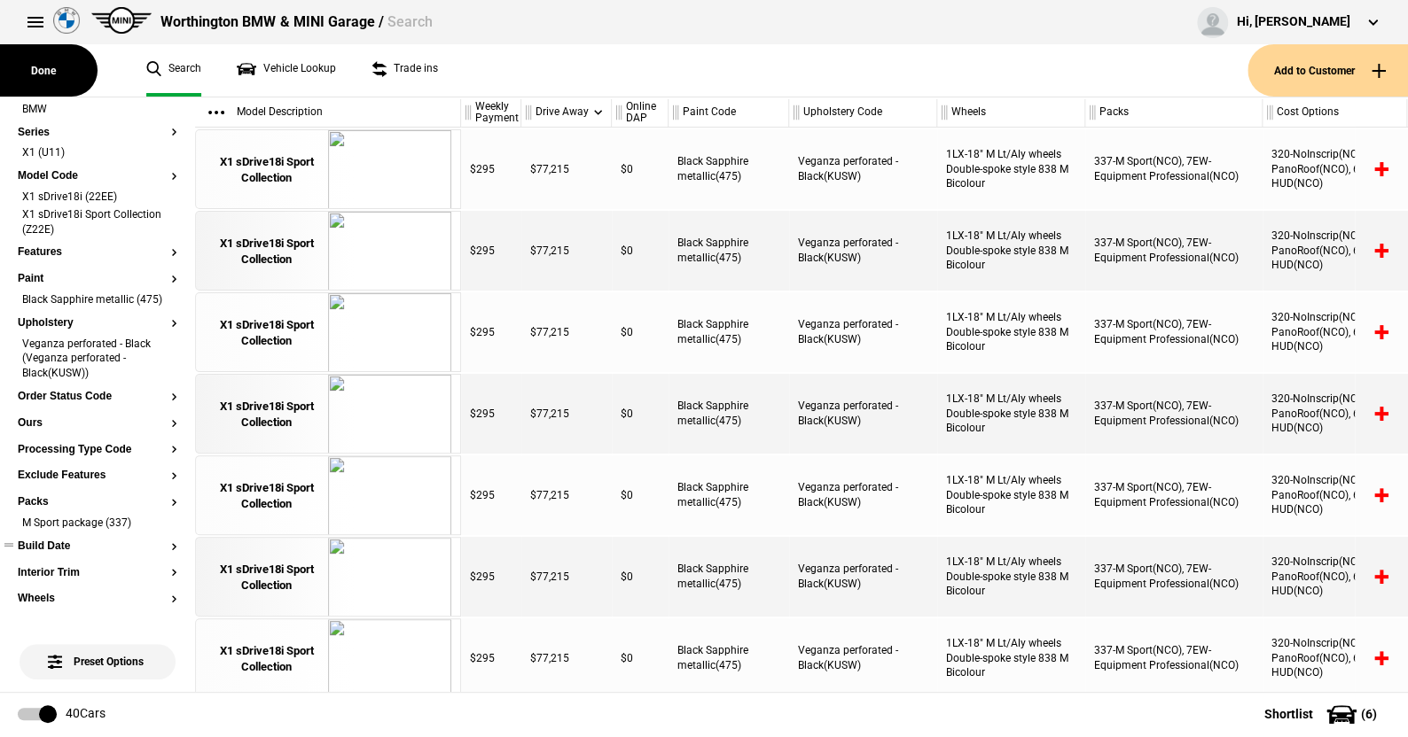
scroll to position [177, 0]
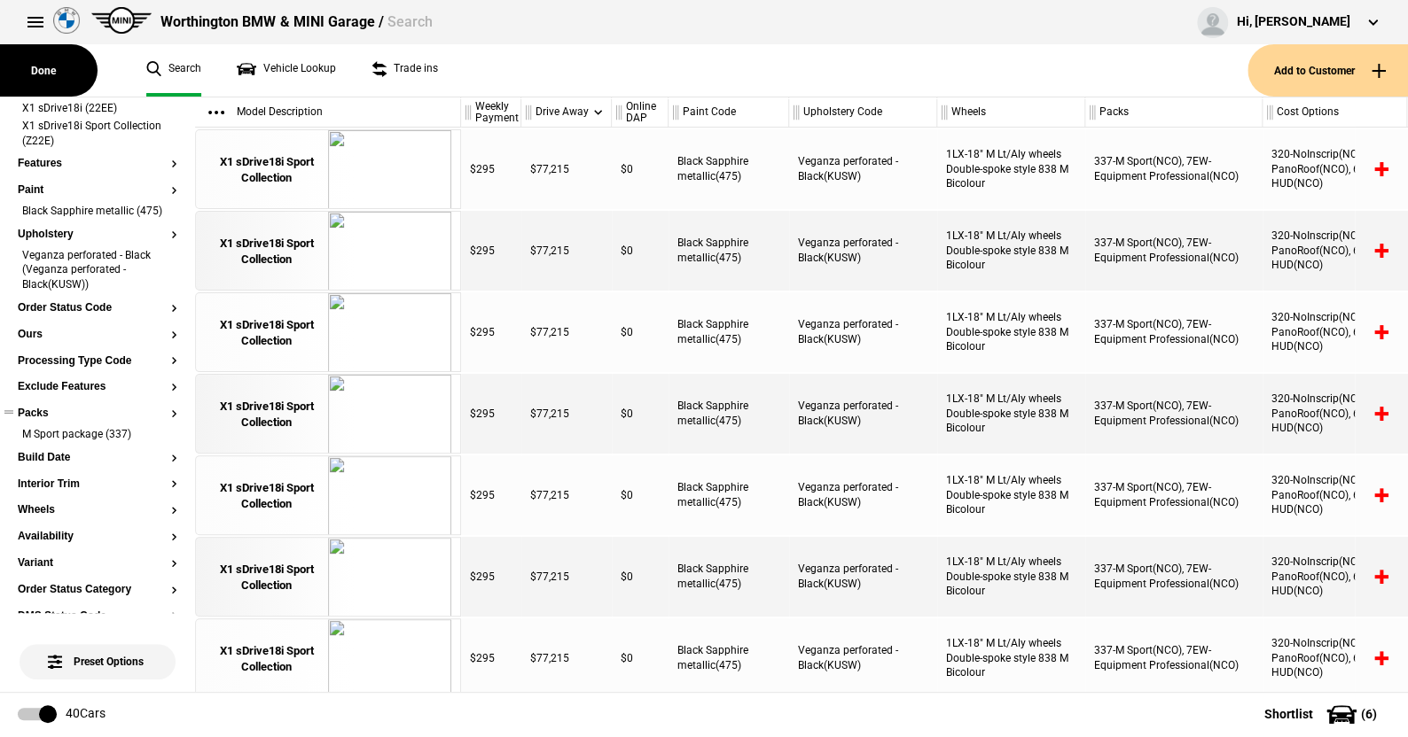
click at [44, 420] on button "Packs" at bounding box center [98, 414] width 160 height 12
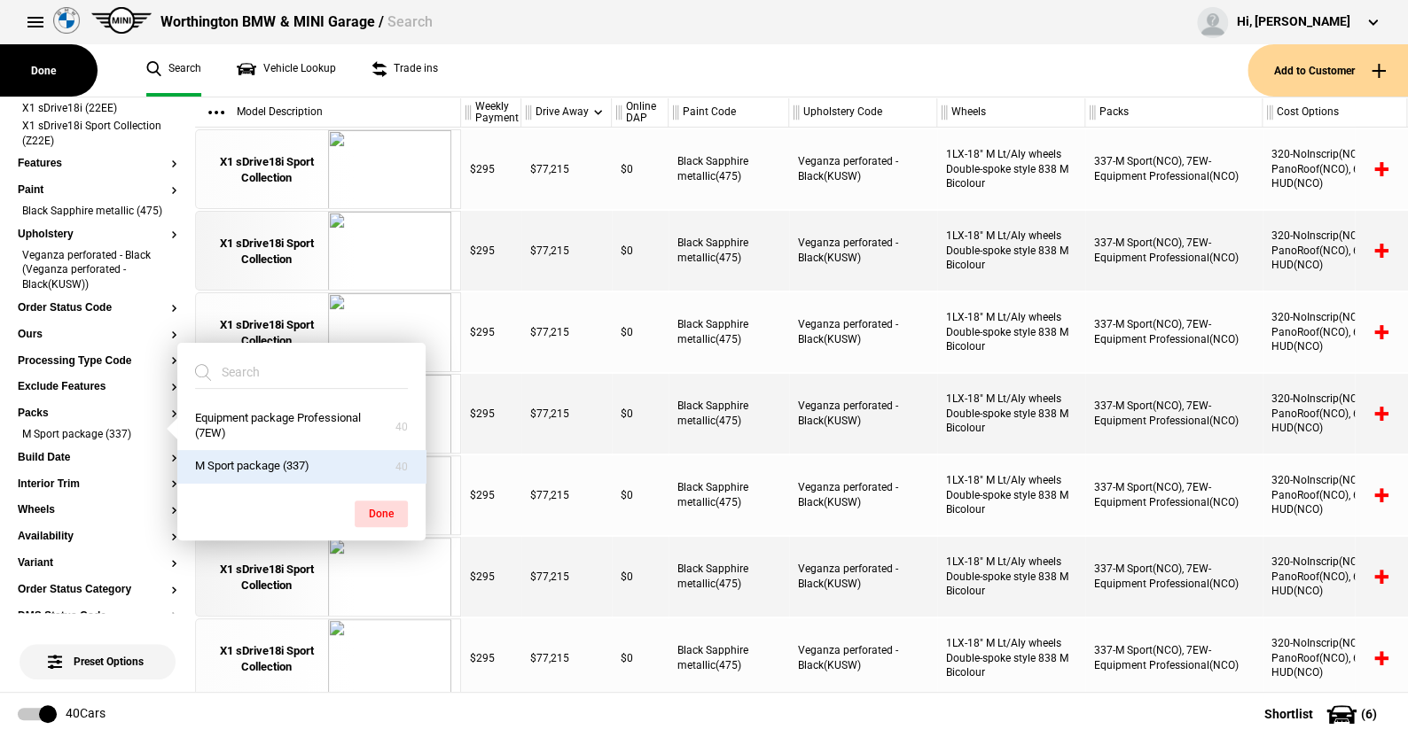
click at [618, 73] on ul "Search Vehicle Lookup Trade ins" at bounding box center [688, 70] width 1119 height 52
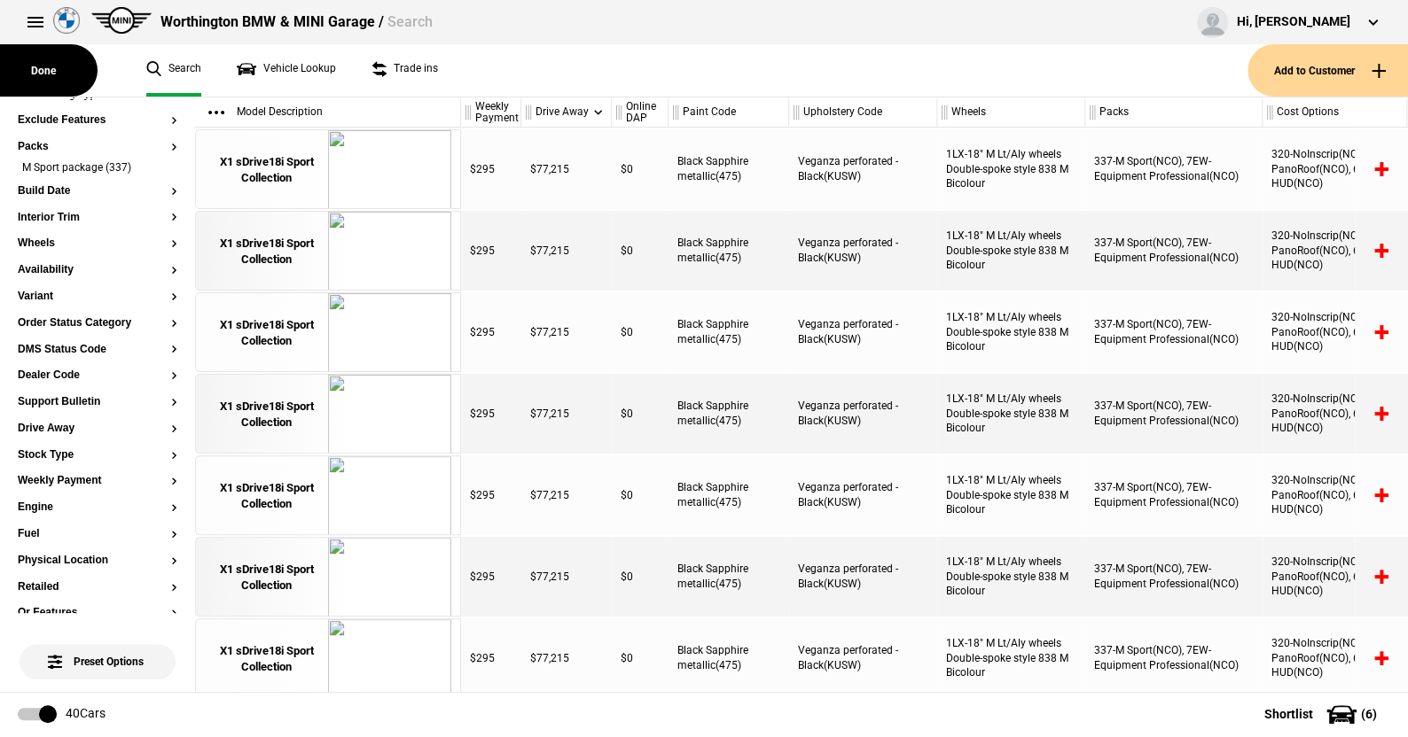
scroll to position [417, 0]
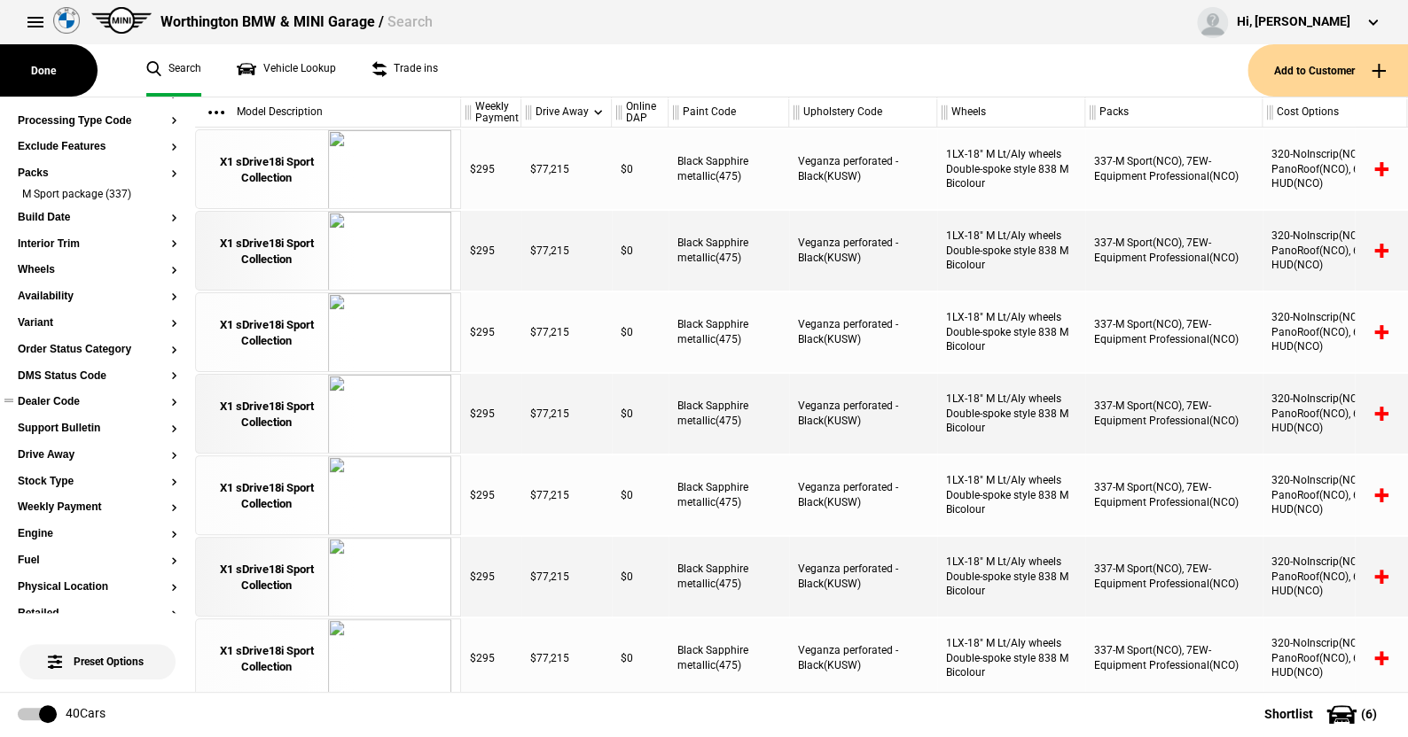
click at [61, 409] on button "Dealer Code" at bounding box center [98, 402] width 160 height 12
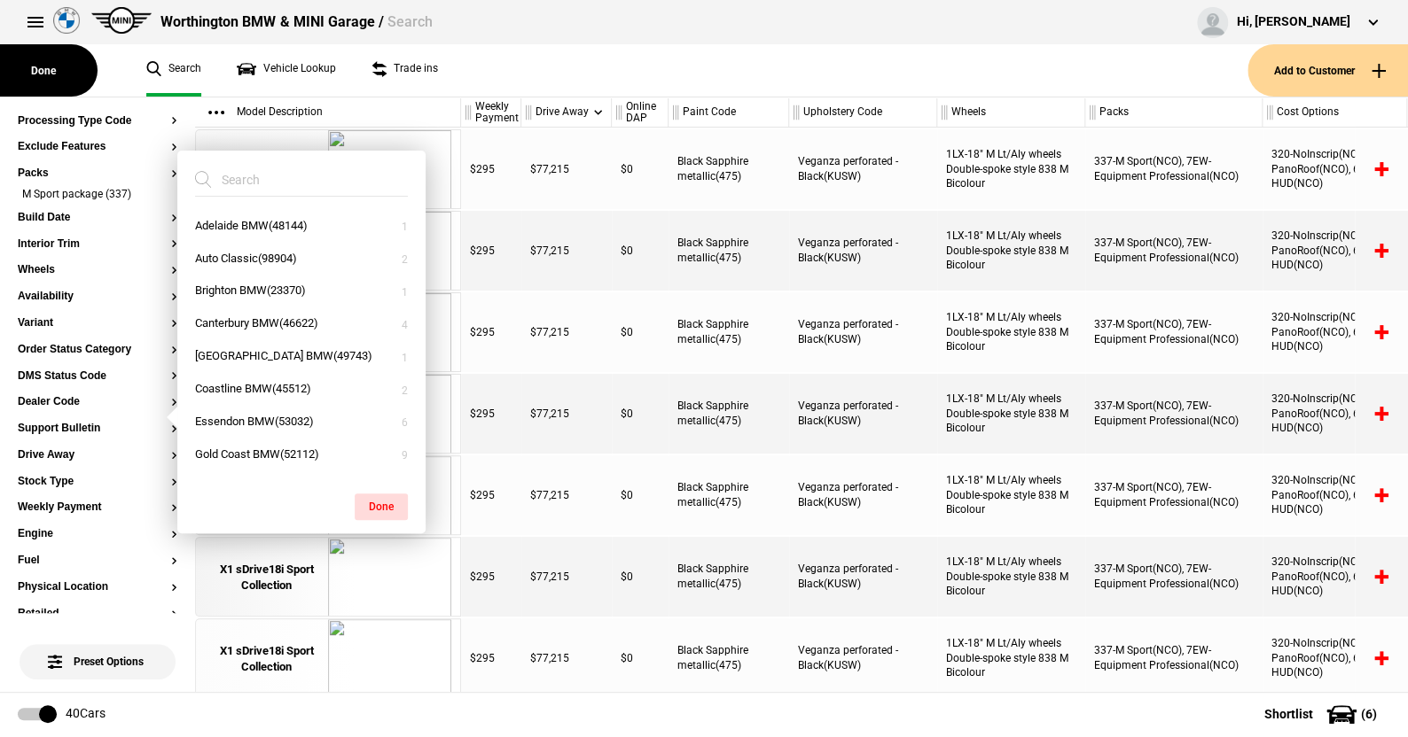
click at [531, 60] on ul "Search Vehicle Lookup Trade ins" at bounding box center [688, 70] width 1119 height 52
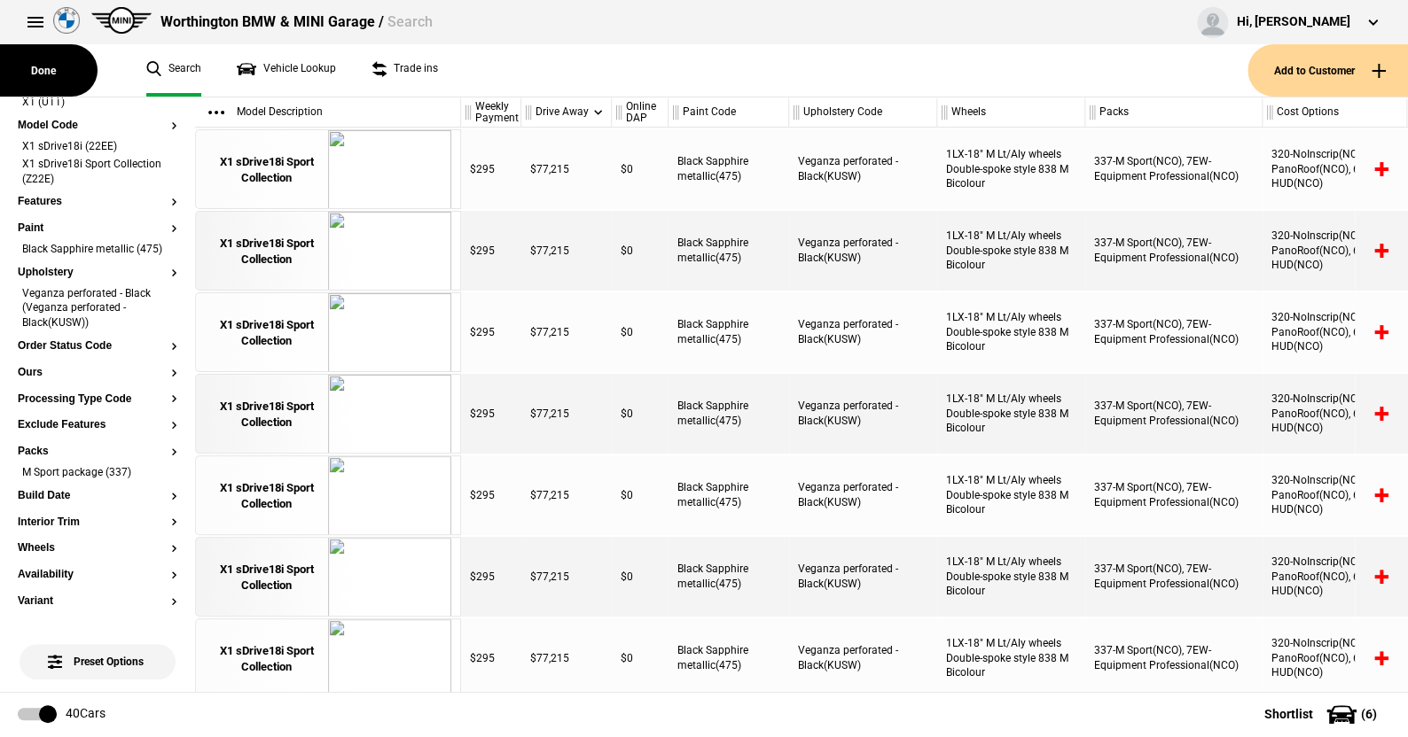
scroll to position [0, 0]
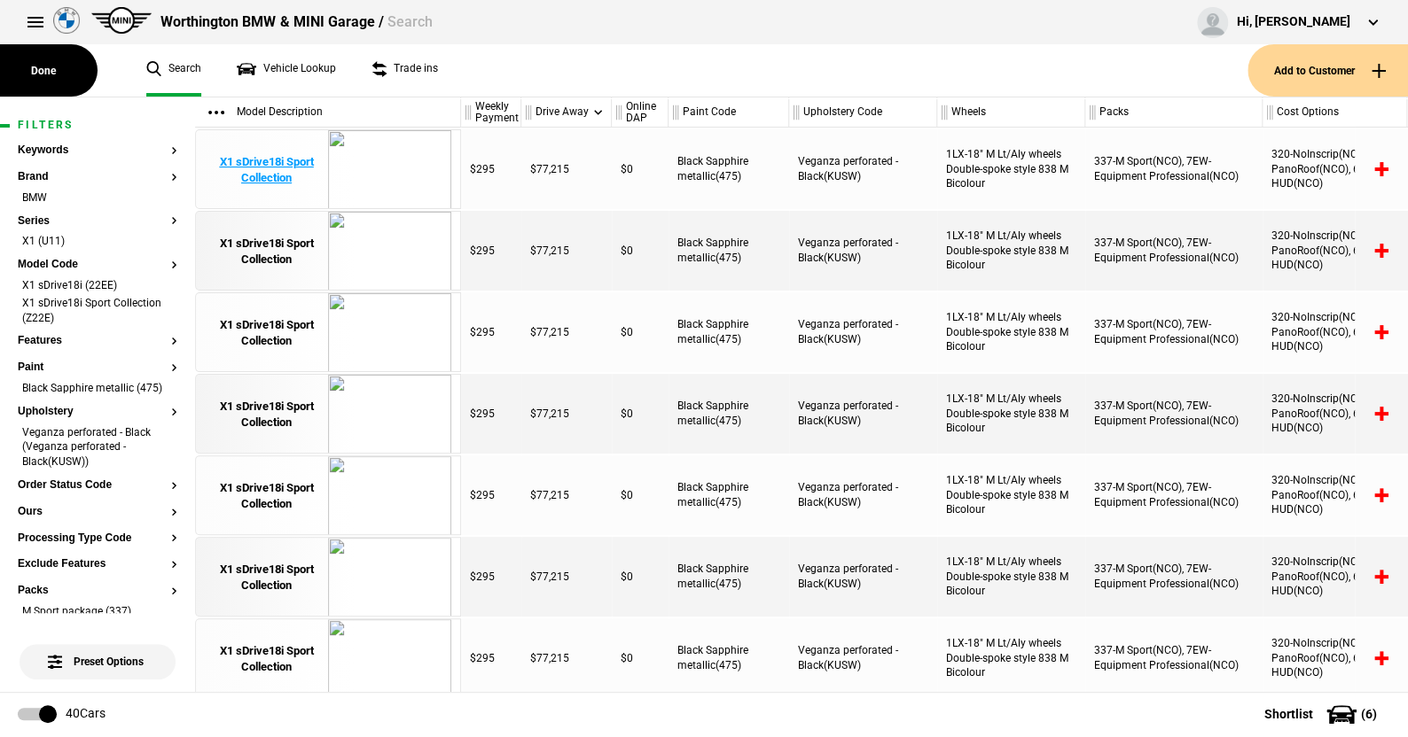
click at [265, 164] on div "X1 sDrive18i Sport Collection" at bounding box center [266, 170] width 123 height 32
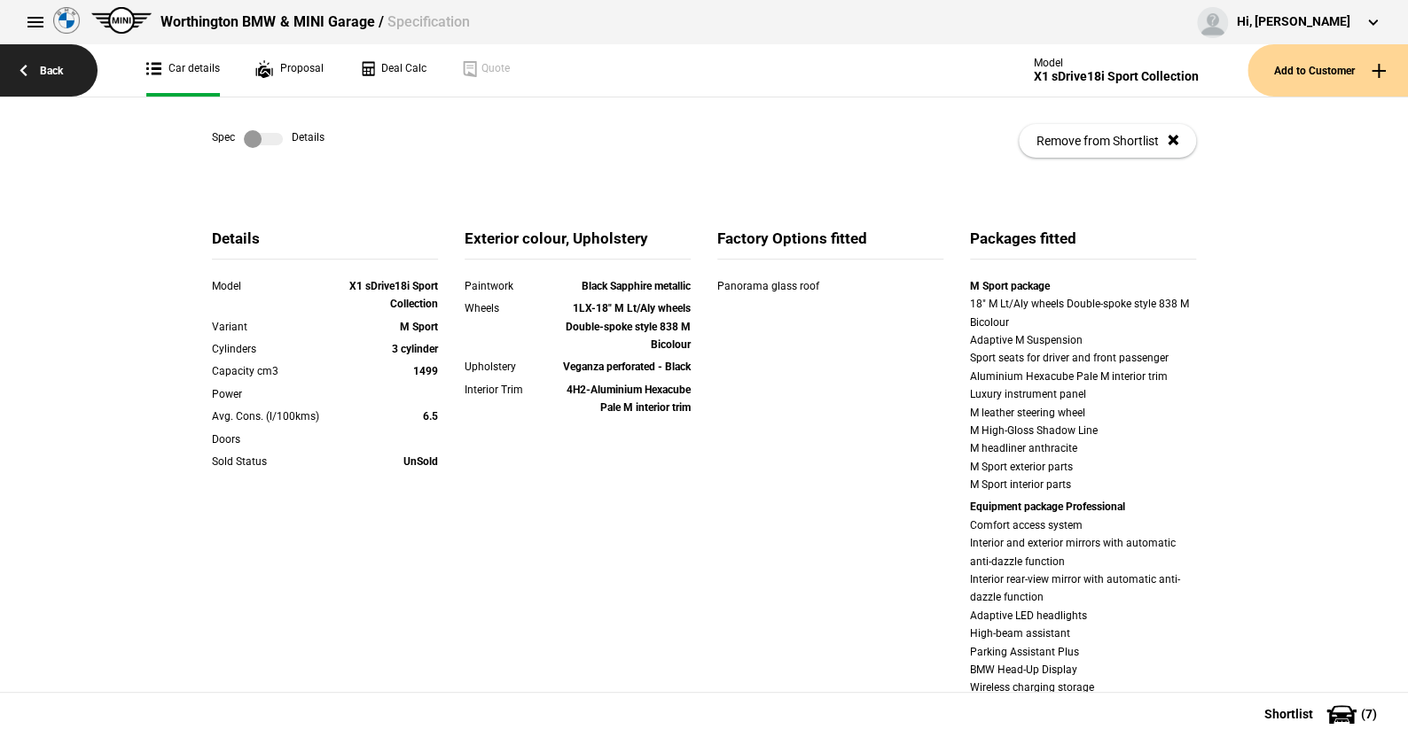
click at [49, 72] on link "Back" at bounding box center [48, 70] width 97 height 52
